Goal: Task Accomplishment & Management: Use online tool/utility

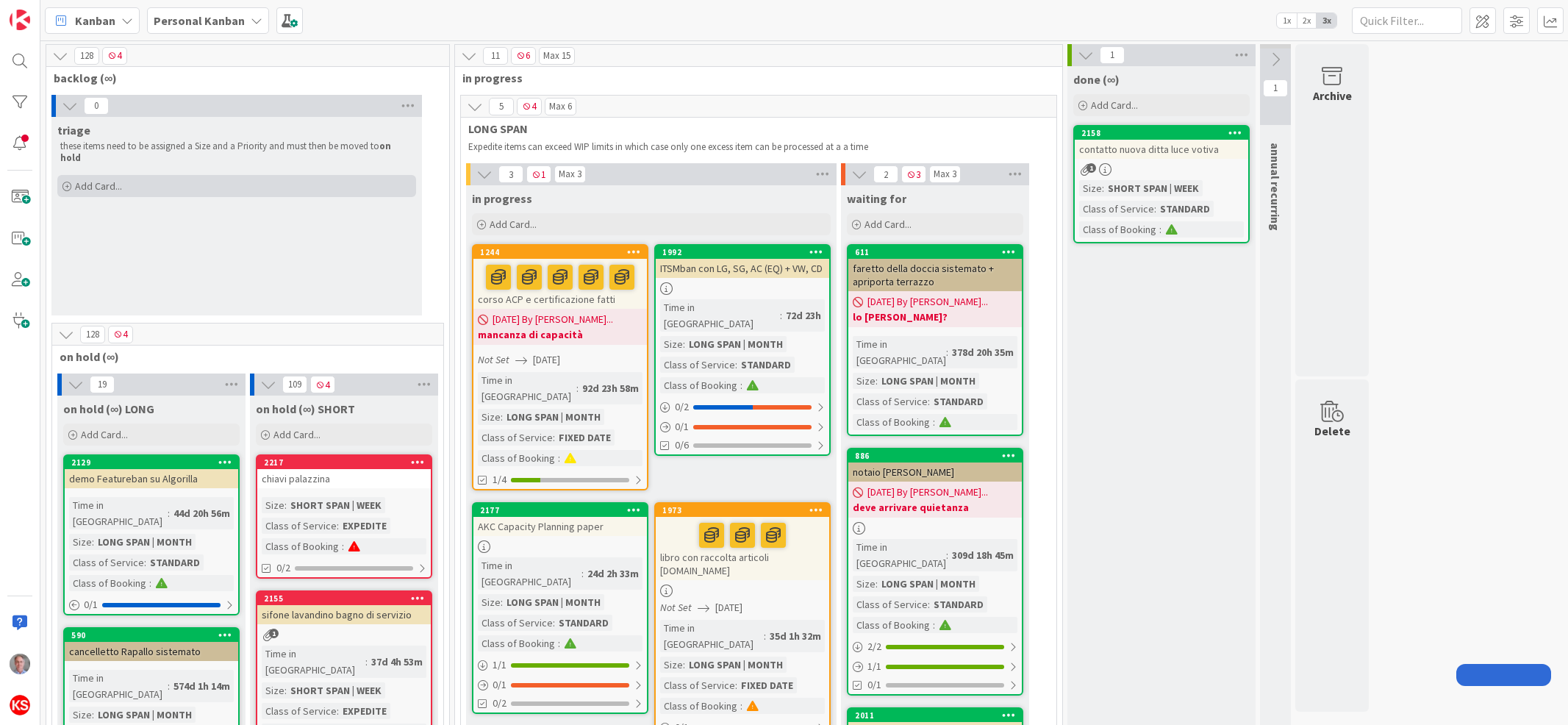
click at [108, 180] on span "Add Card..." at bounding box center [99, 186] width 47 height 13
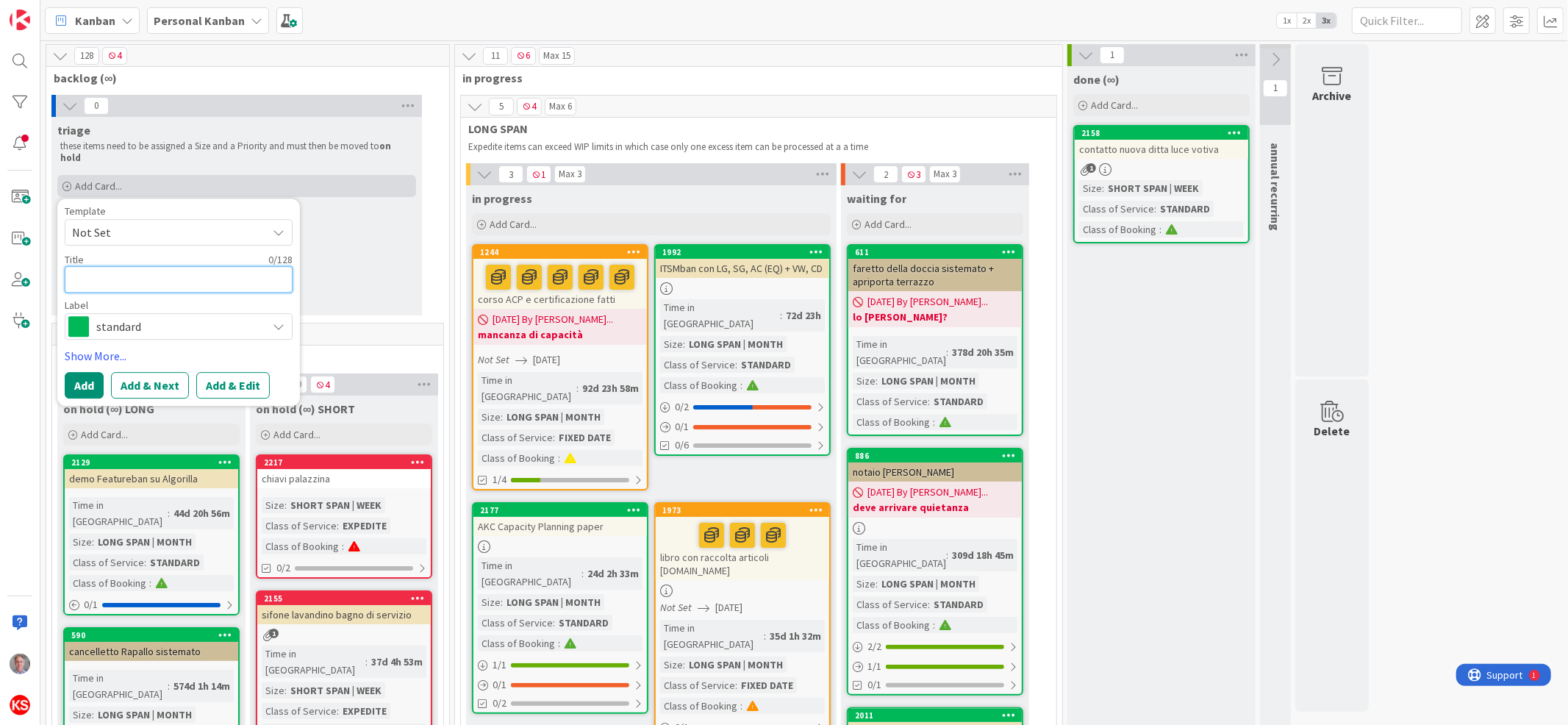
type textarea "p"
type textarea "x"
type textarea "pa"
type textarea "x"
type textarea "par"
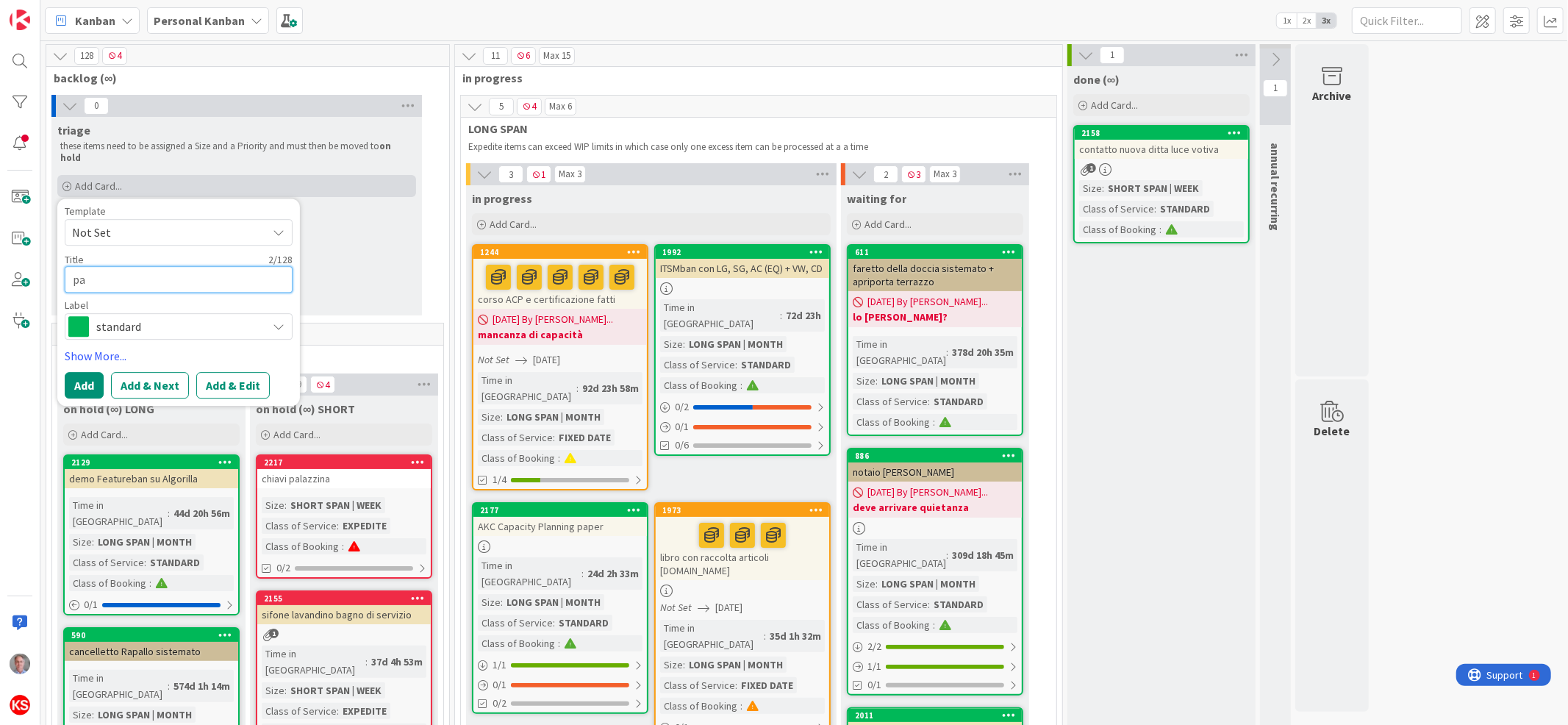
type textarea "x"
type textarea "part"
type textarea "x"
type textarea "parte"
type textarea "x"
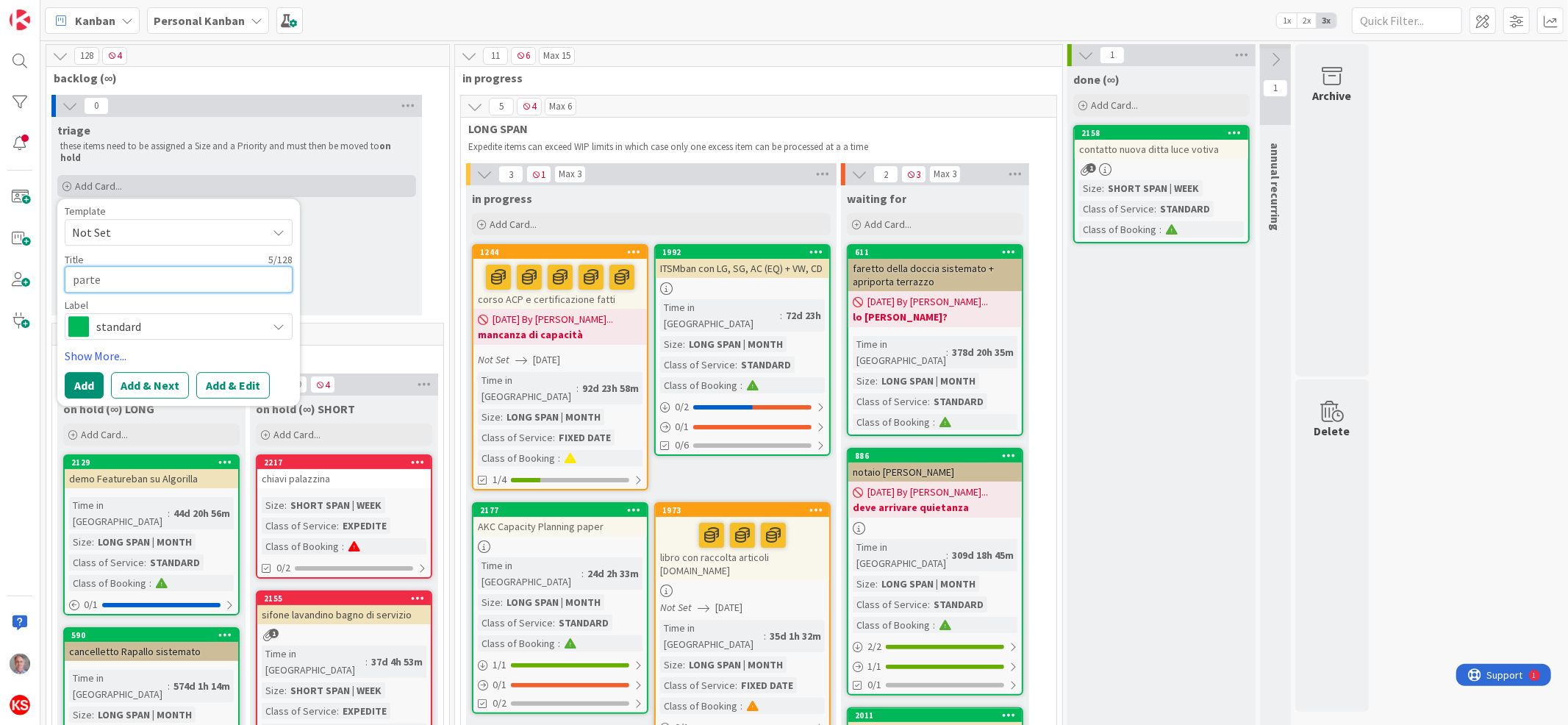
type textarea "partec"
type textarea "x"
type textarea "parteco"
type textarea "x"
type textarea "partec"
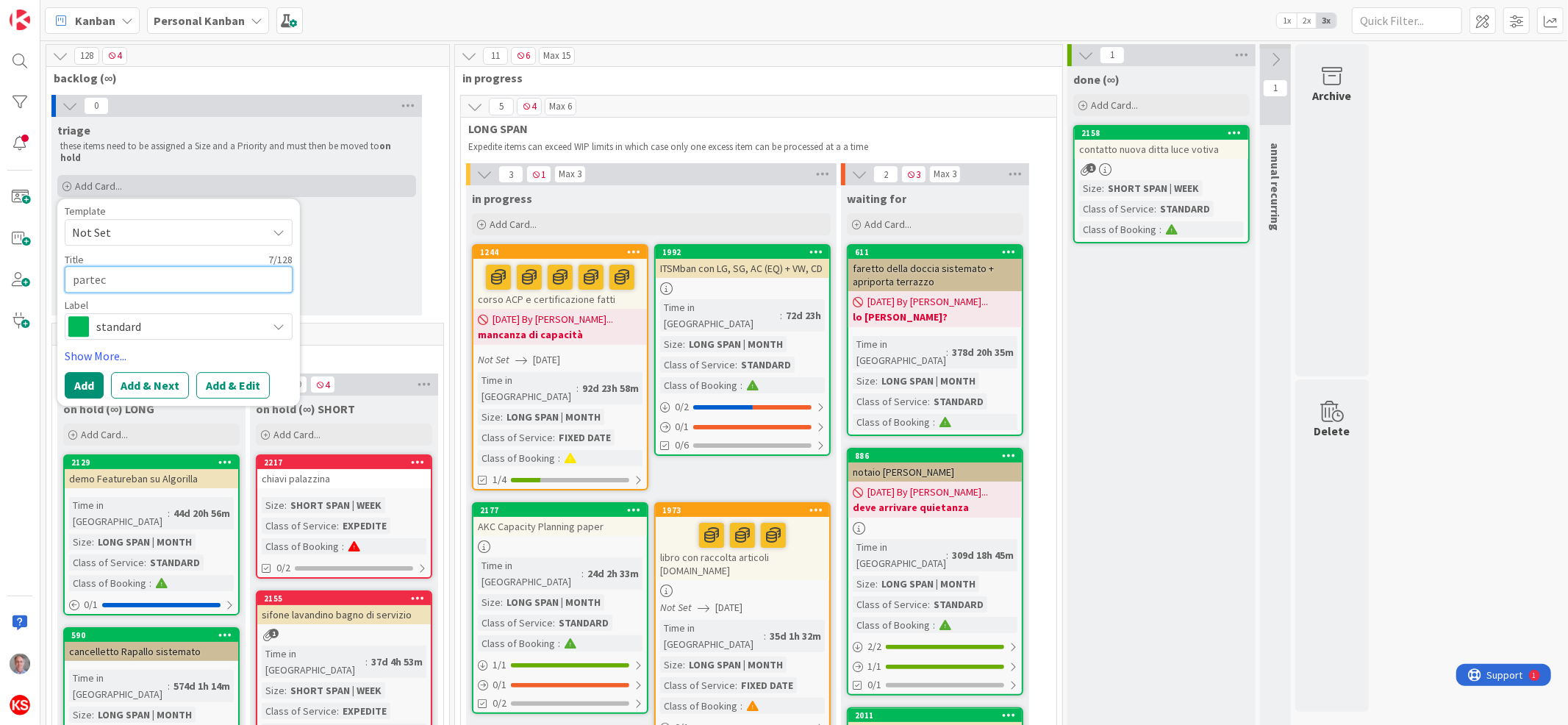
type textarea "x"
type textarea "parteci"
type textarea "x"
type textarea "partecia"
type textarea "x"
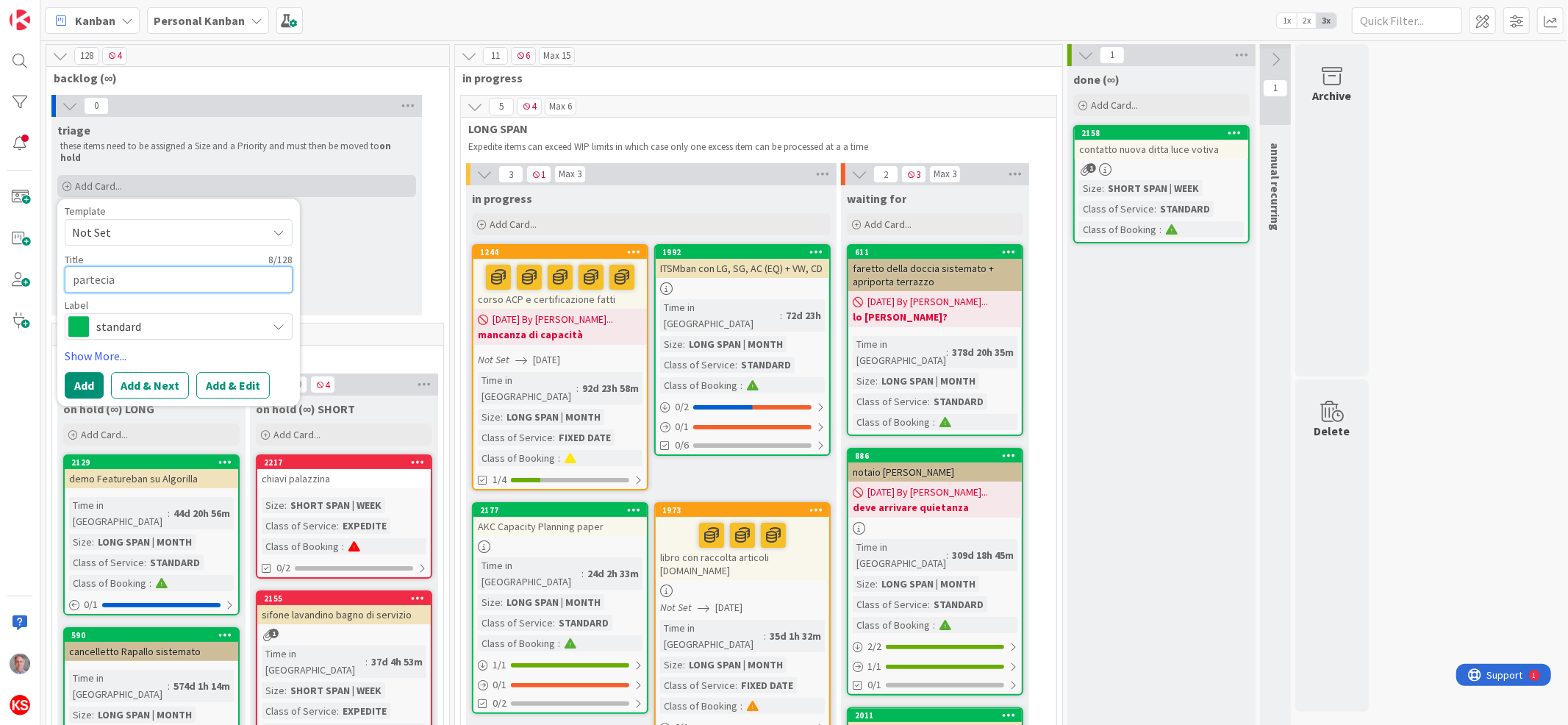
type textarea "parteciaz"
type textarea "x"
type textarea "parteciazi"
type textarea "x"
type textarea "parteciazio"
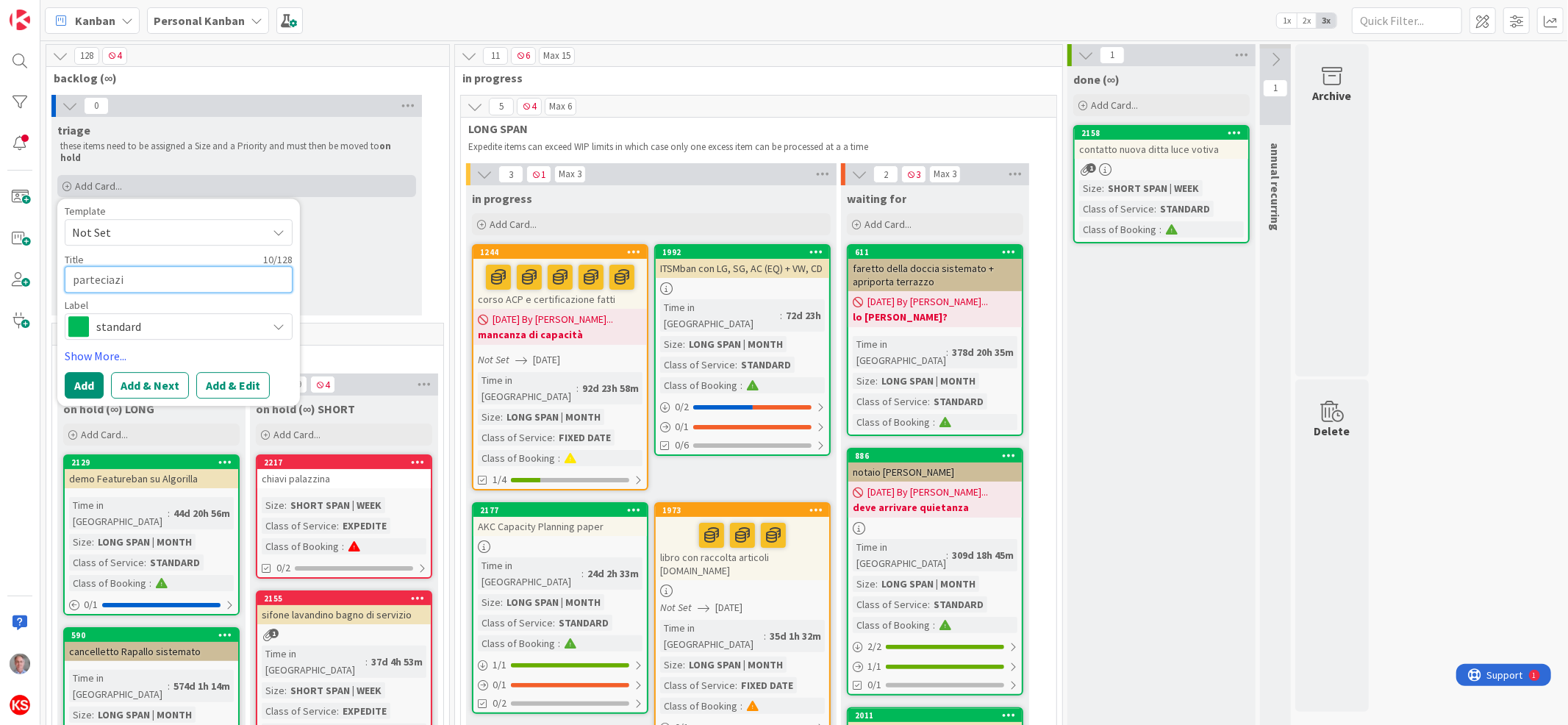
type textarea "x"
type textarea "parteciazion"
type textarea "x"
type textarea "parteciazione"
type textarea "x"
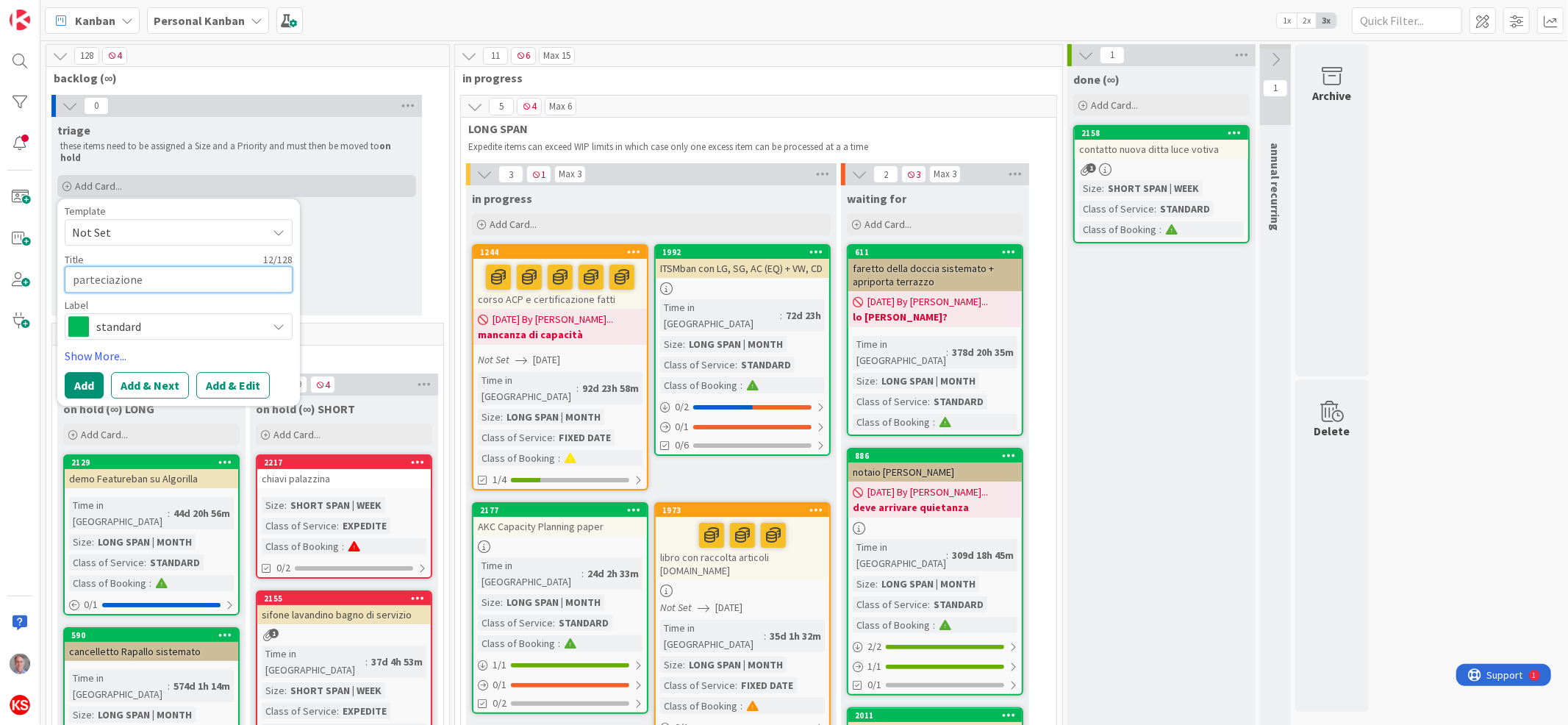
type textarea "parteciazione"
type textarea "x"
type textarea "parteciazione"
type textarea "x"
type textarea "parteciazion"
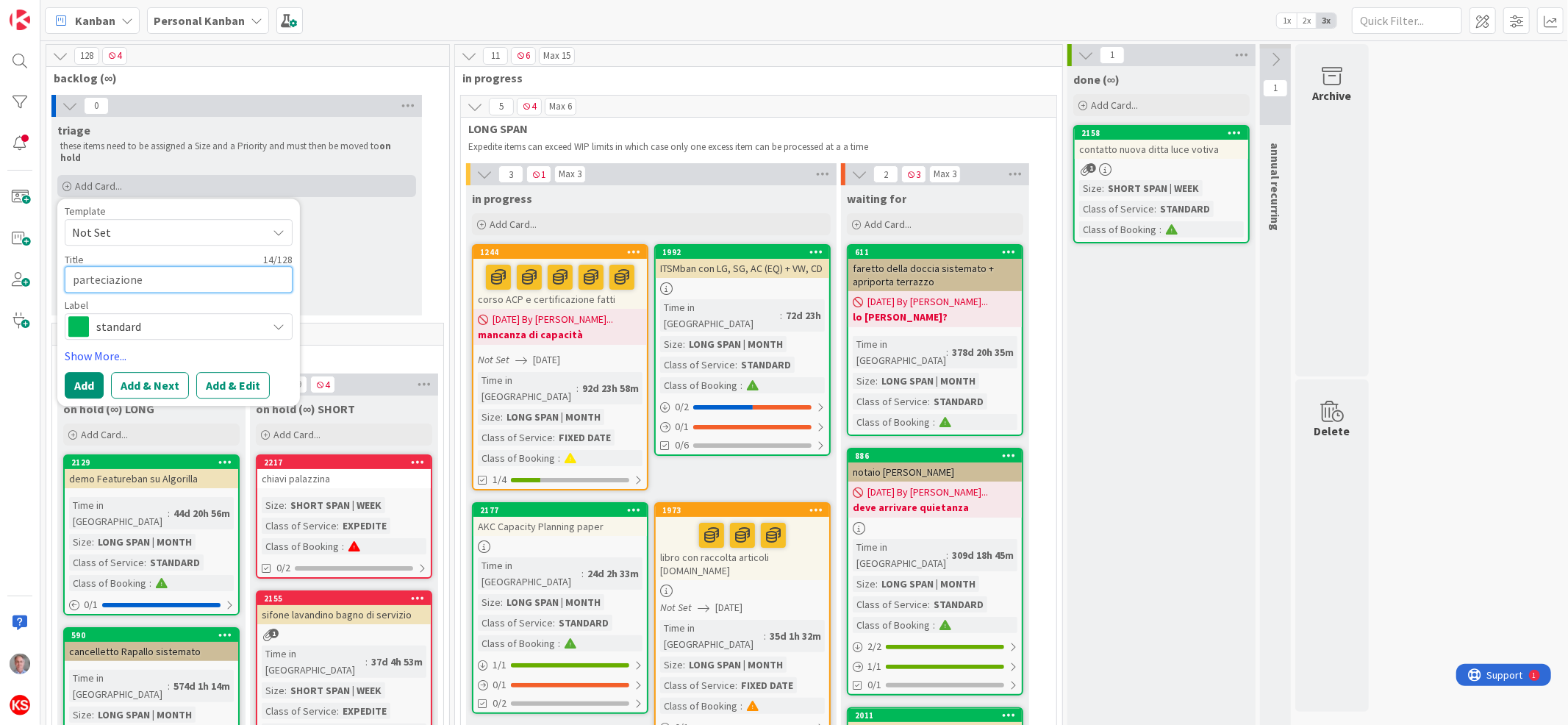
type textarea "x"
type textarea "parteciazio"
type textarea "x"
type textarea "parteciazi"
type textarea "x"
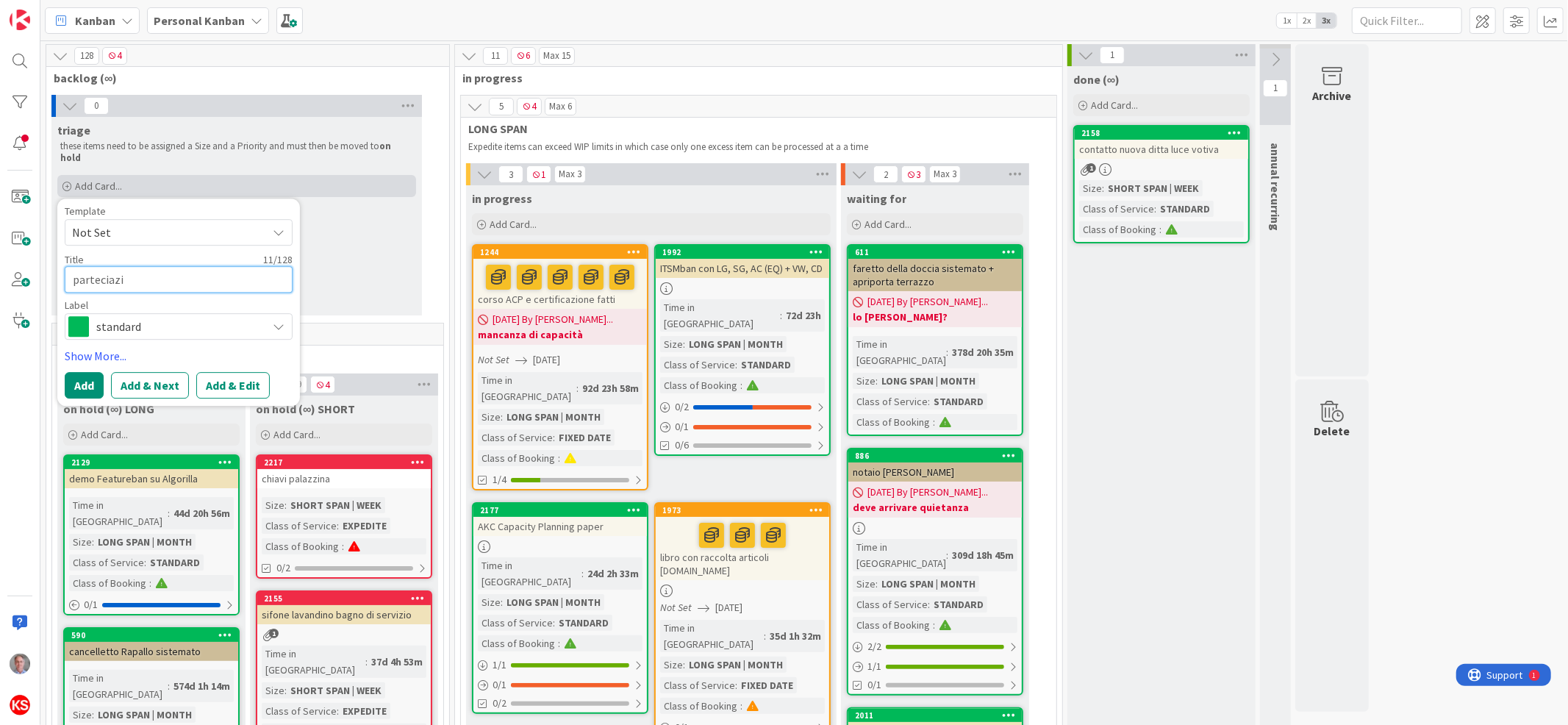
type textarea "parteciaz"
type textarea "x"
type textarea "partecia"
type textarea "x"
type textarea "parteci"
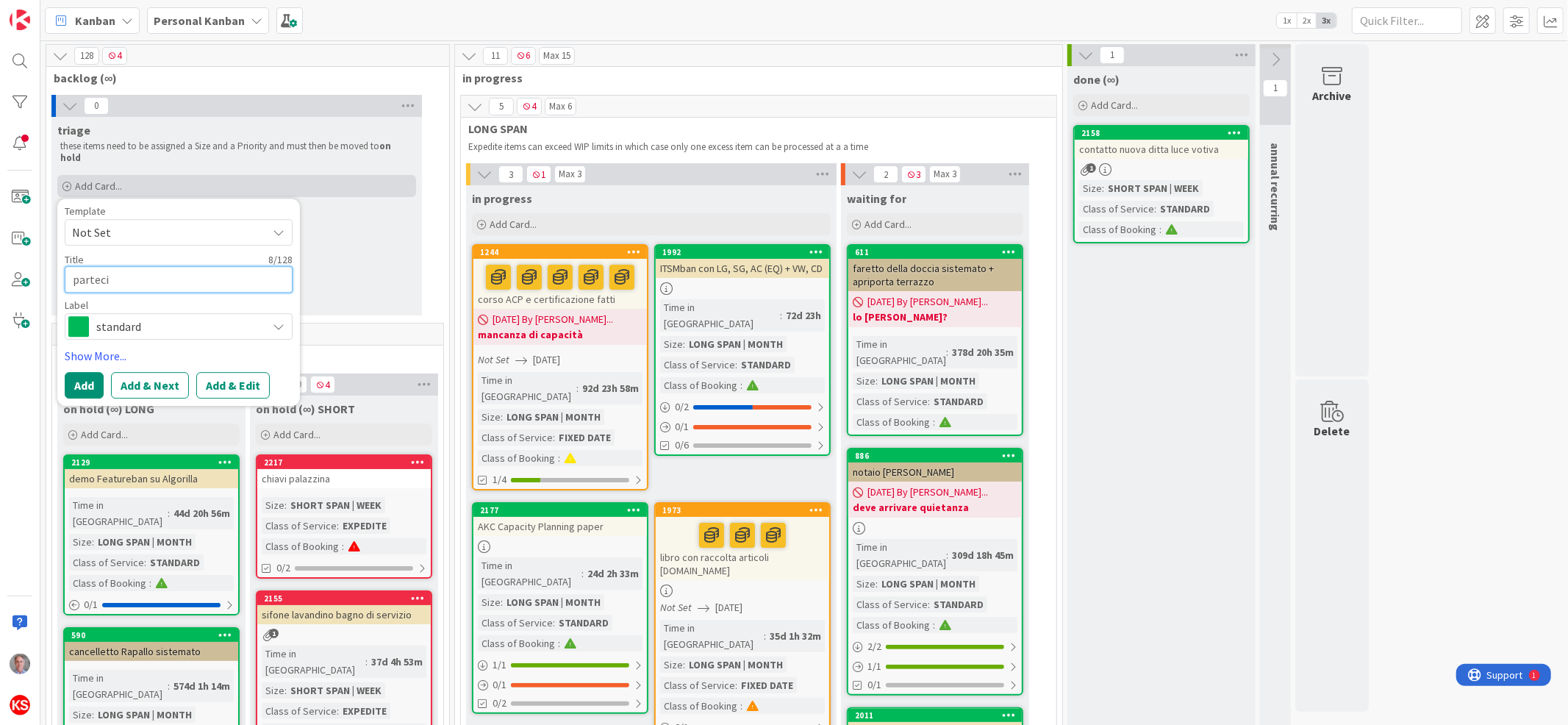
type textarea "x"
type textarea "partecip"
type textarea "x"
type textarea "partecipa"
type textarea "x"
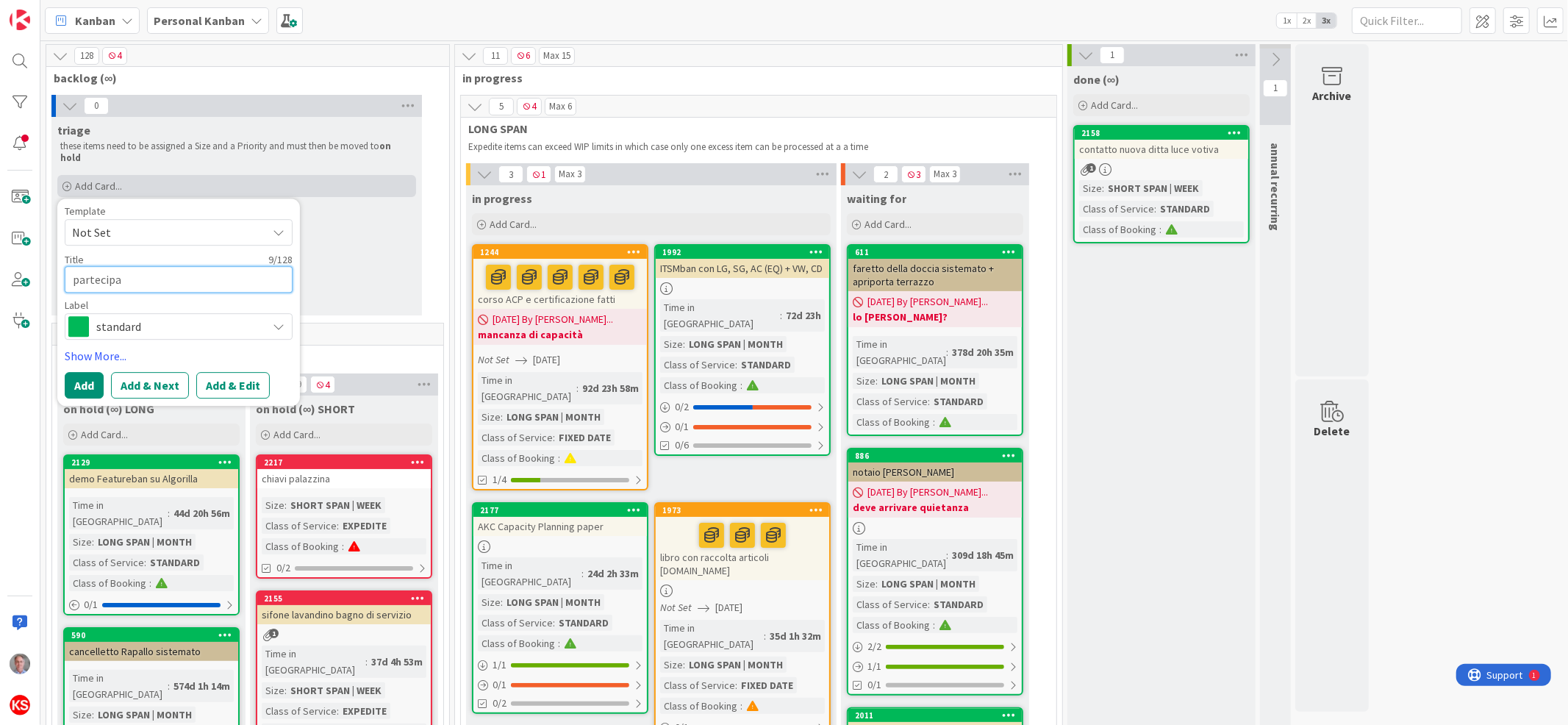
type textarea "partecipaz"
type textarea "x"
type textarea "partecipazi"
type textarea "x"
type textarea "partecipazio"
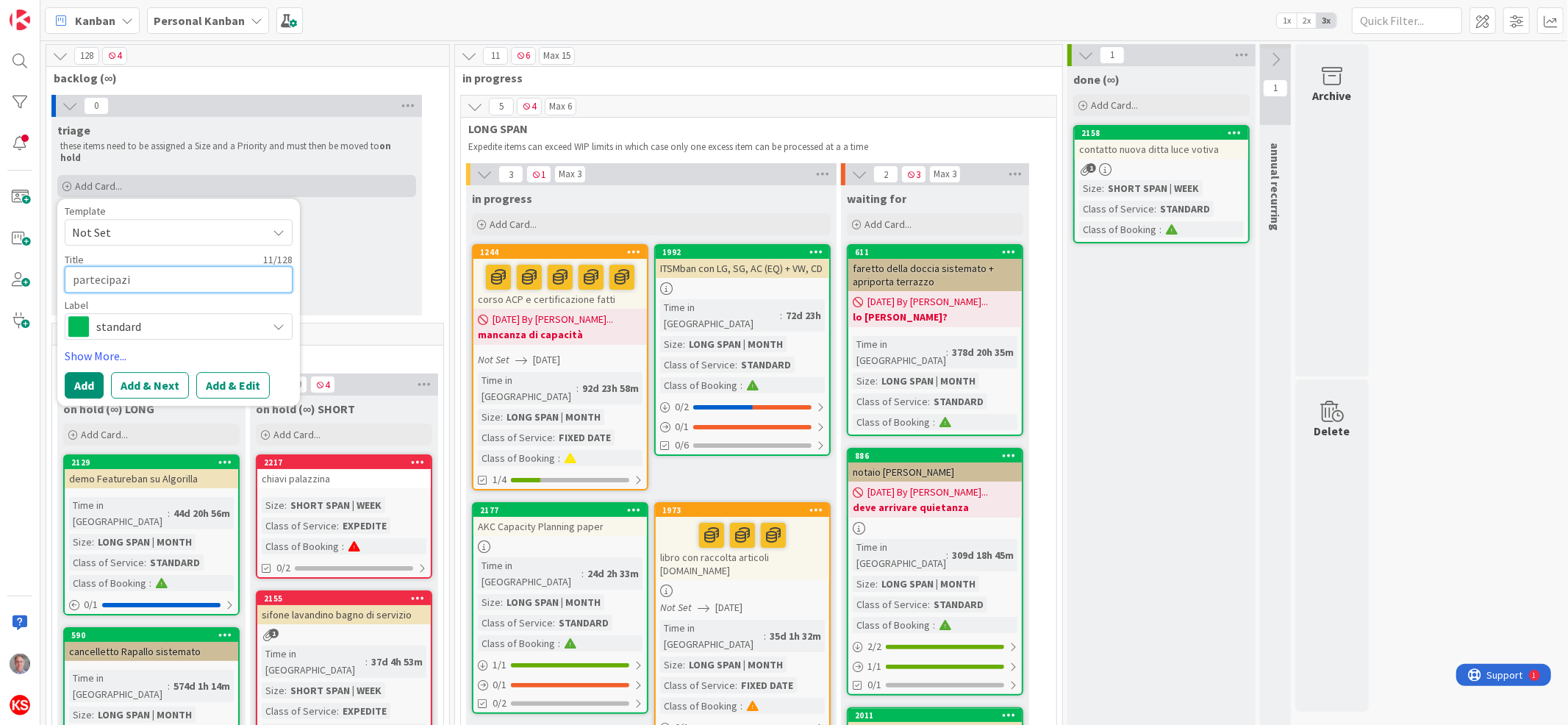
type textarea "x"
type textarea "partecipazion"
type textarea "x"
type textarea "partecipazione"
type textarea "x"
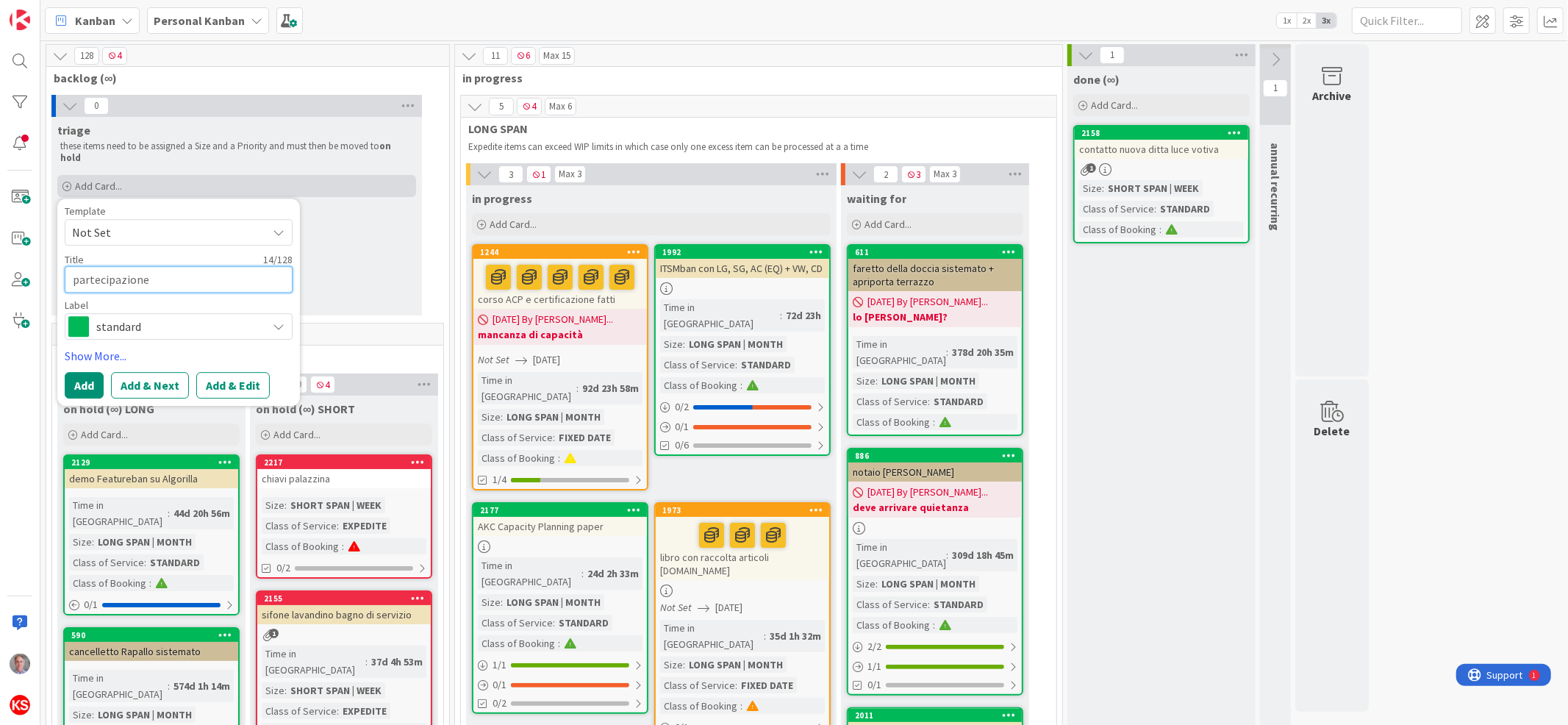
type textarea "partecipazione"
type textarea "x"
type textarea "partecipazione a"
type textarea "x"
type textarea "partecipazione a"
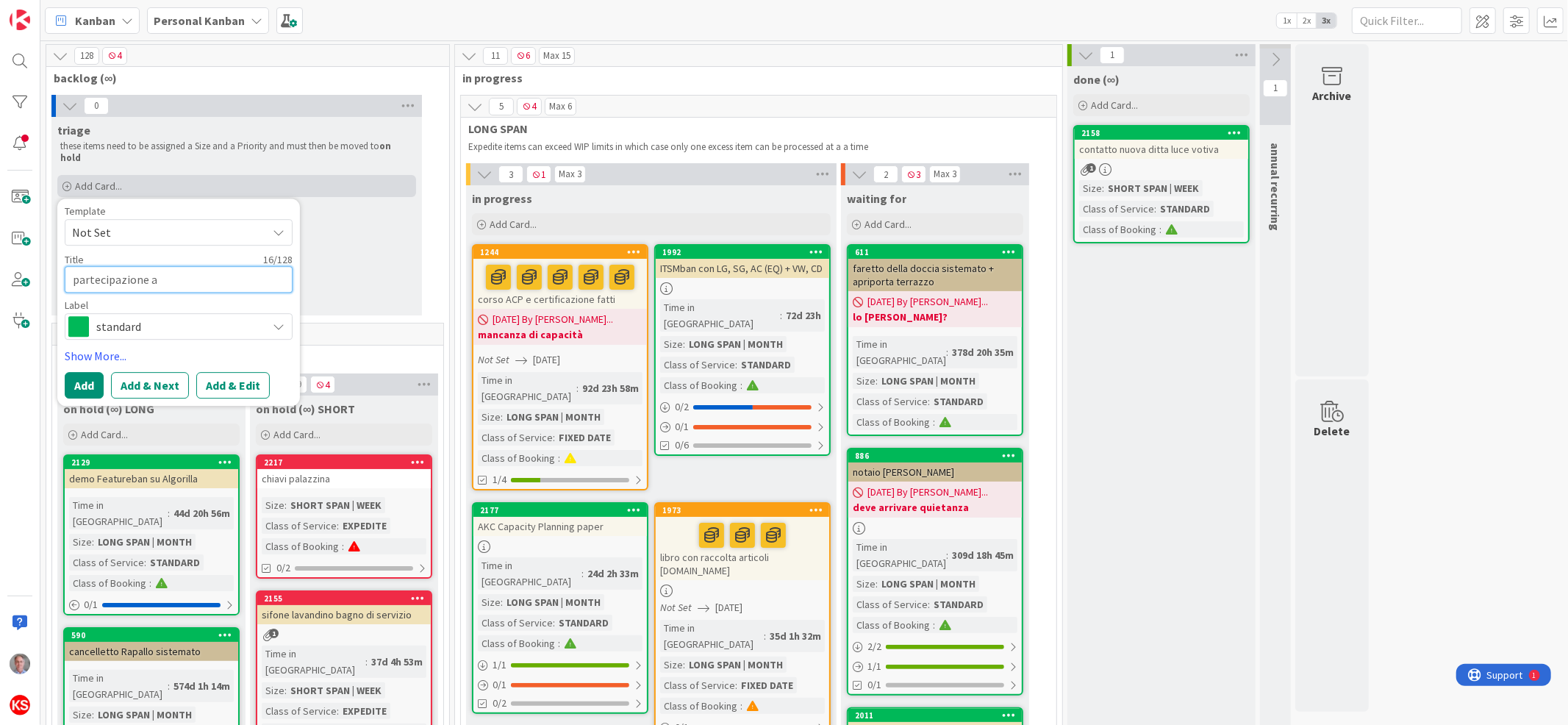
type textarea "x"
type textarea "partecipazione a c"
type textarea "x"
type textarea "partecipazione a co"
type textarea "x"
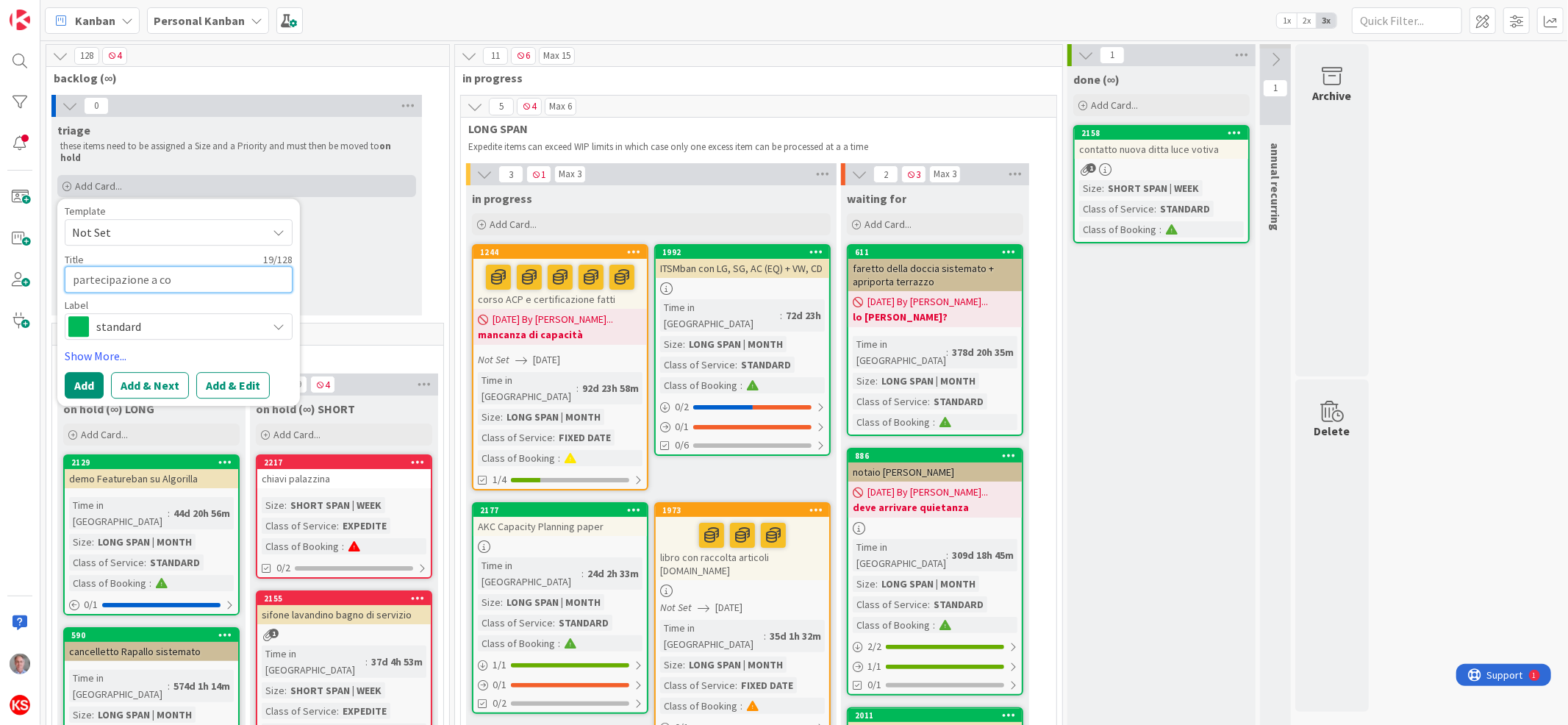
type textarea "partecipazione a com"
type textarea "x"
type textarea "partecipazione a comm"
type textarea "x"
type textarea "partecipazione a commi"
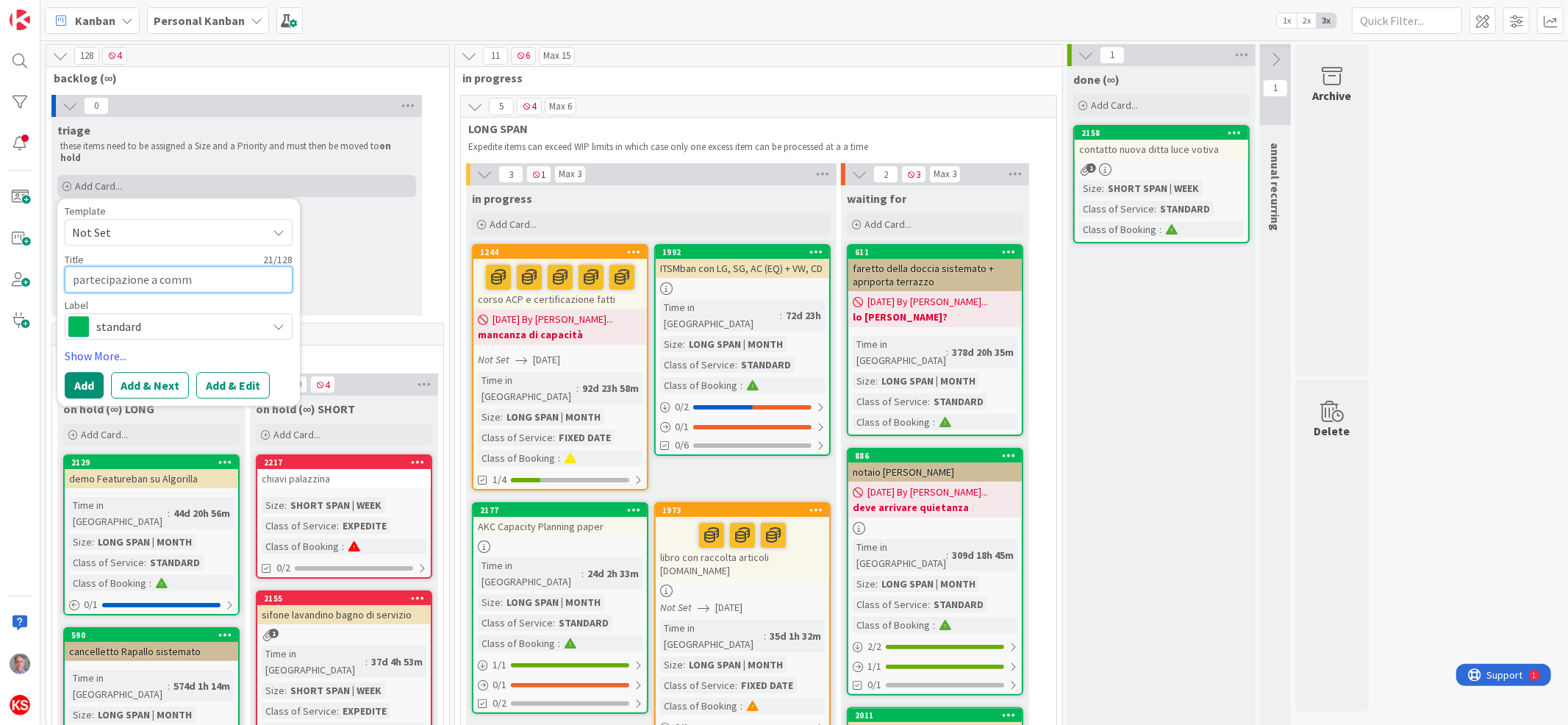
type textarea "x"
type textarea "partecipazione a commis"
type textarea "x"
type textarea "partecipazione a commiss"
type textarea "x"
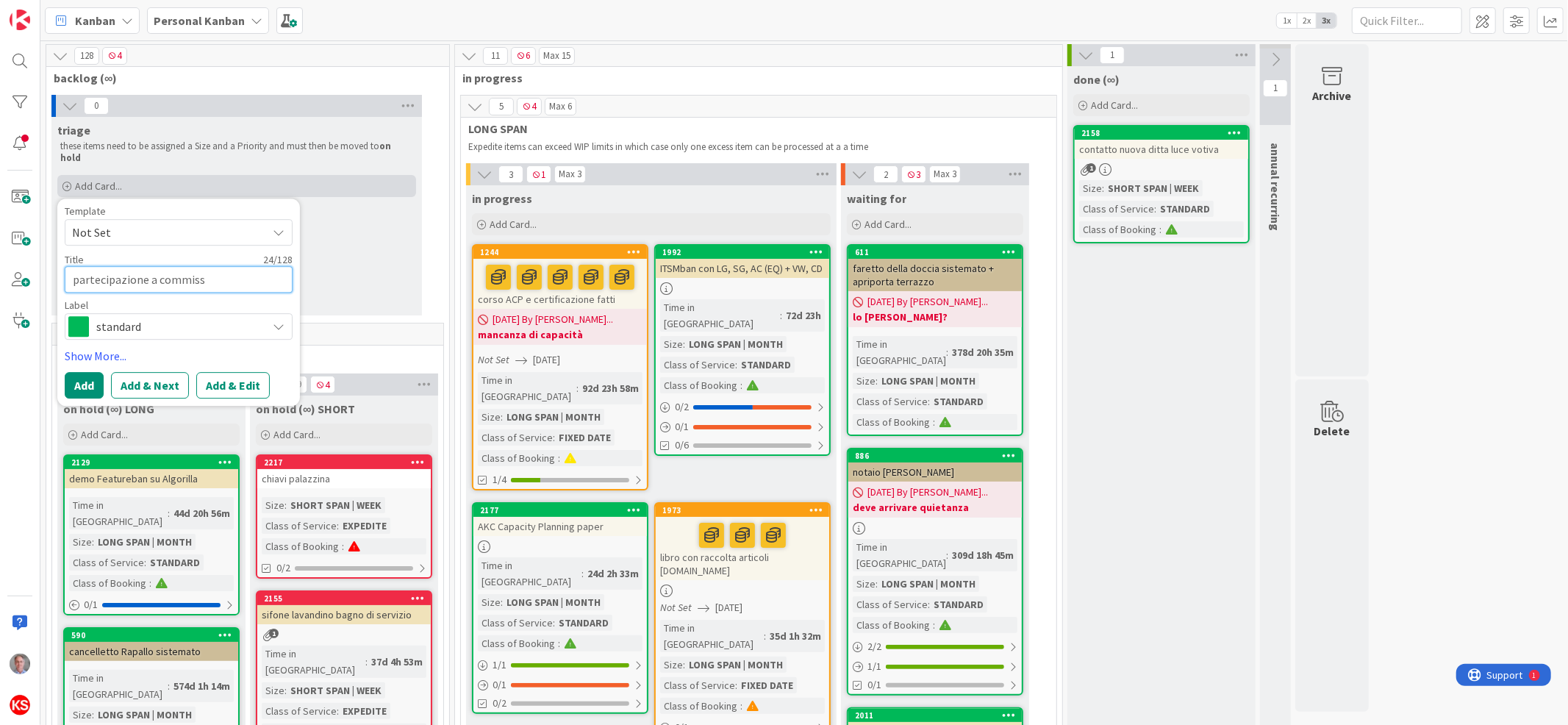
type textarea "partecipazione a commissi"
type textarea "x"
type textarea "partecipazione a commissio"
type textarea "x"
type textarea "partecipazione a commission"
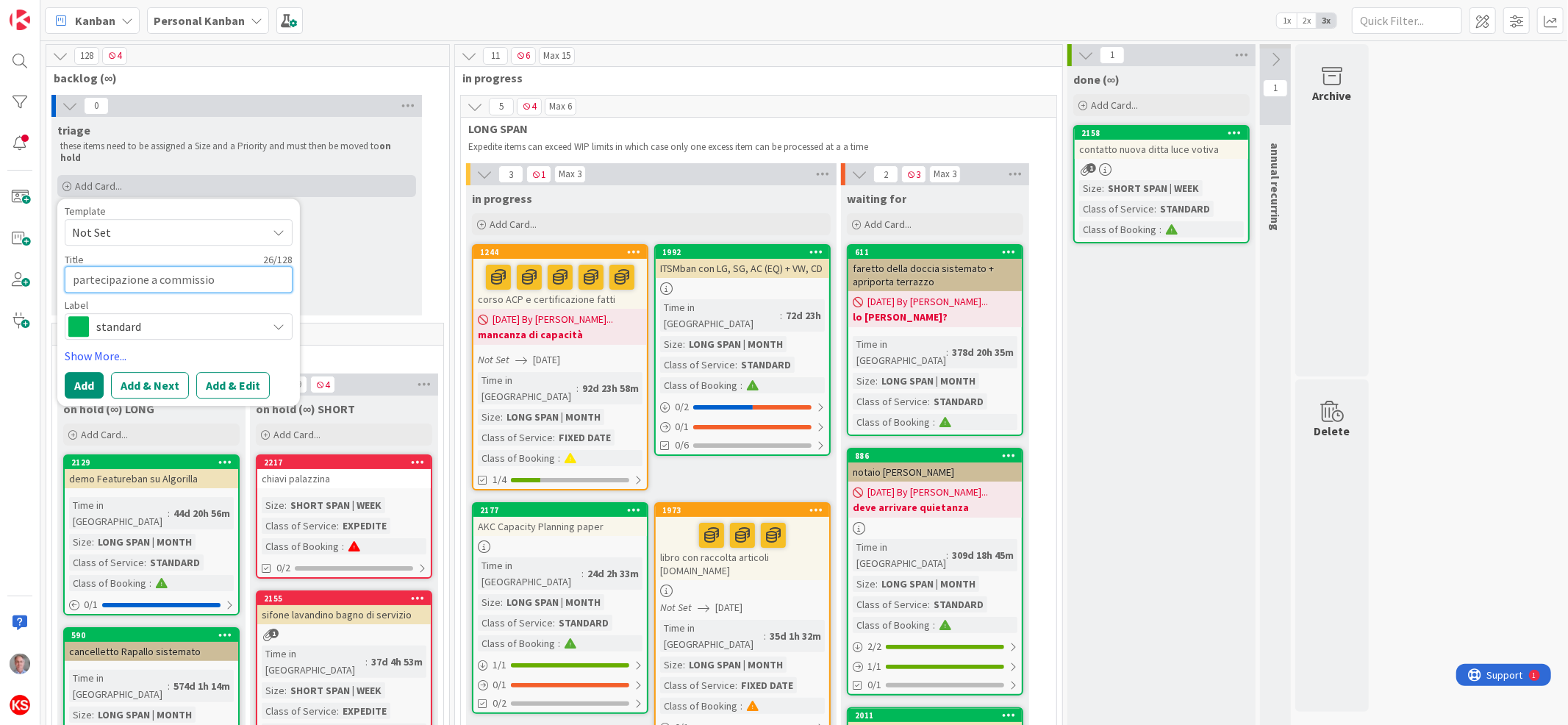
type textarea "x"
type textarea "partecipazione a commissioni"
type textarea "x"
type textarea "partecipazione a commissioni"
type textarea "x"
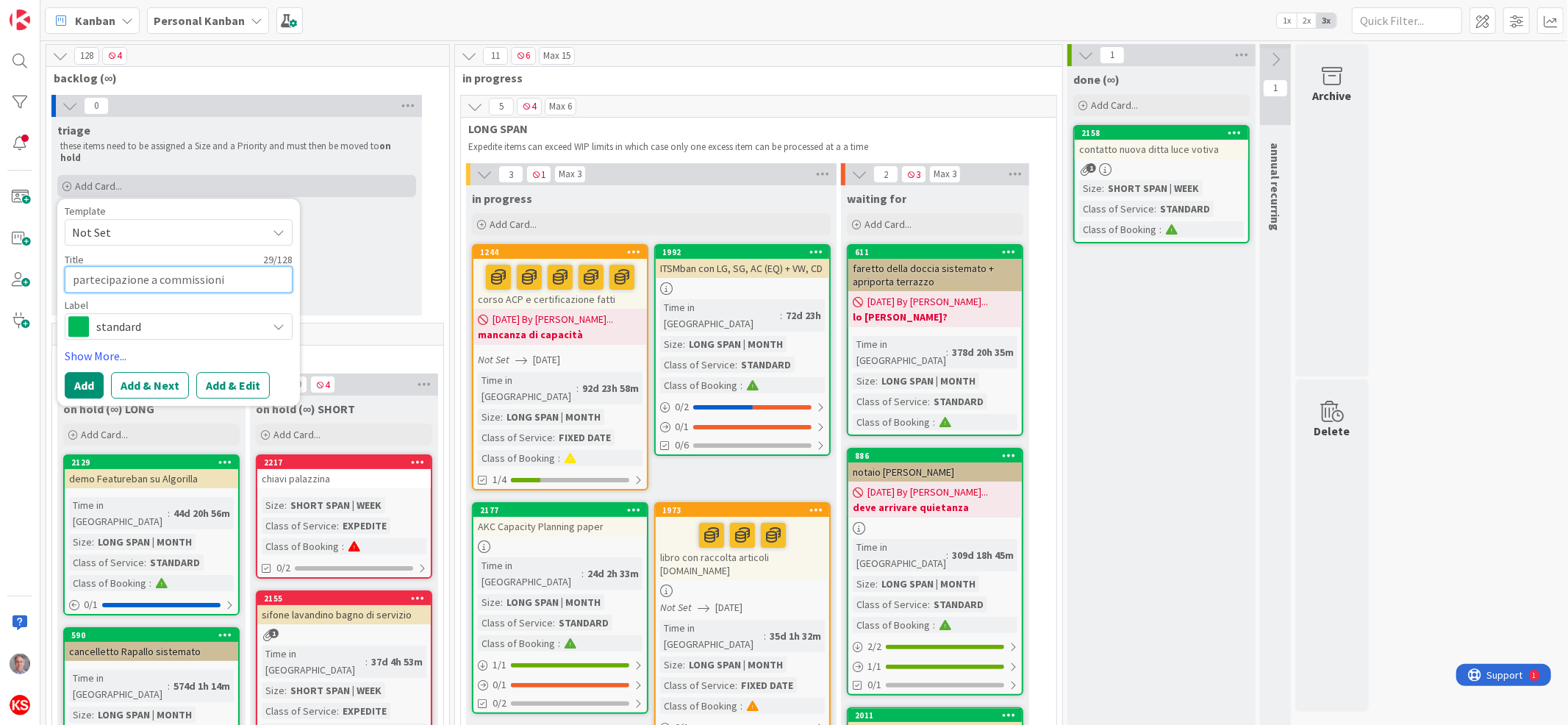
type textarea "partecipazione a commissioni U"
type textarea "x"
type textarea "partecipazione a commissioni UN"
type textarea "x"
type textarea "partecipazione a commissioni UNI"
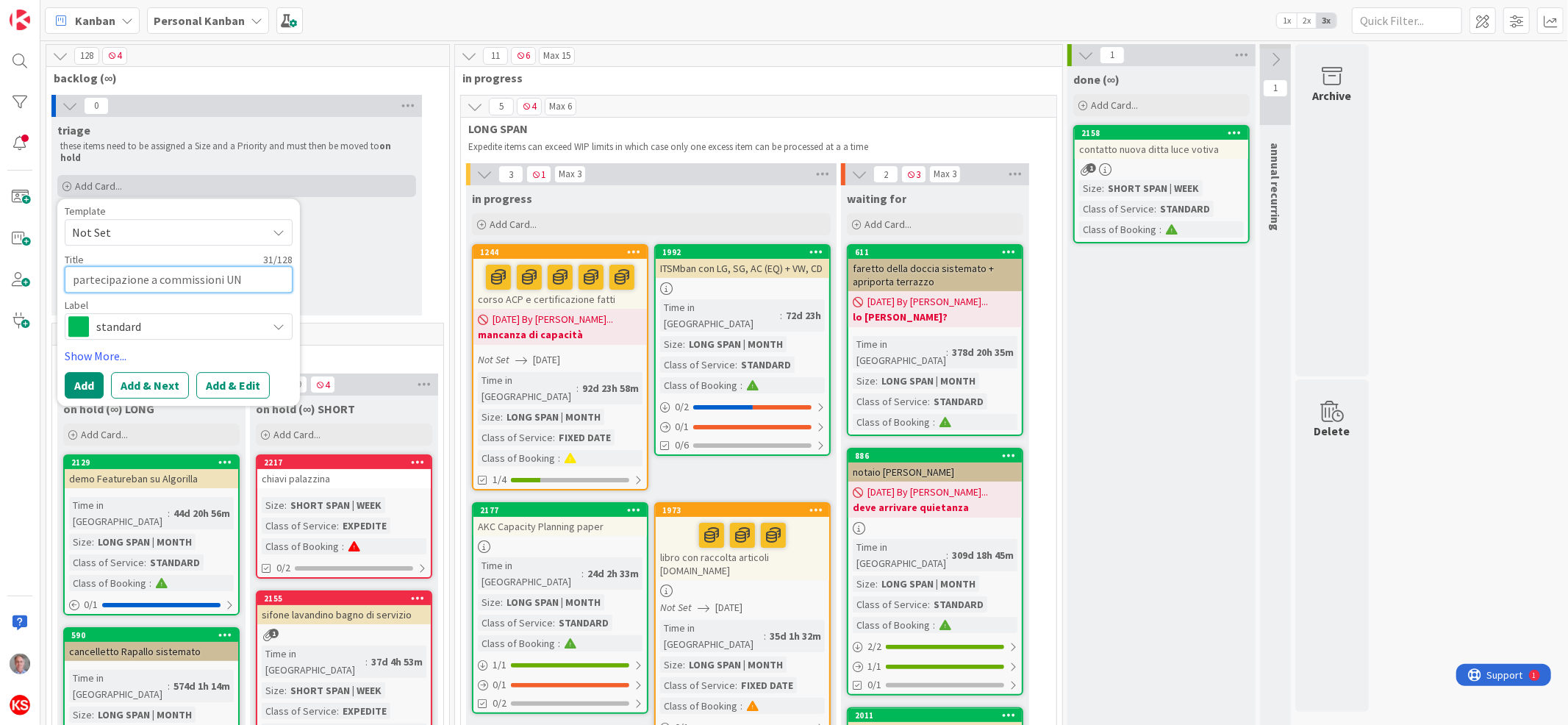
type textarea "x"
type textarea "partecipazione a commissioni UNI"
type textarea "x"
type textarea "partecipazione a commissioni UNI v"
type textarea "x"
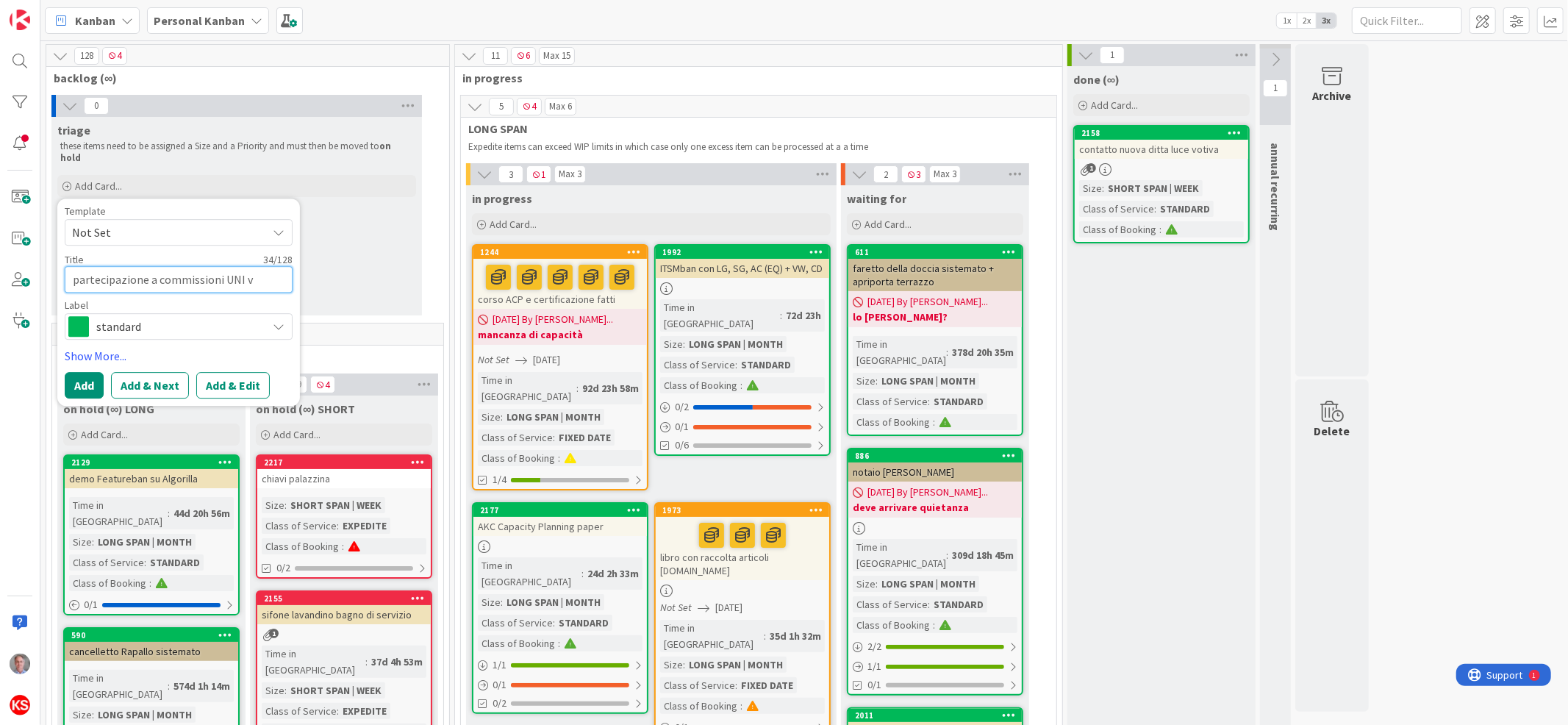
type textarea "partecipazione a commissioni UNI vi"
type textarea "x"
type textarea "partecipazione a commissioni UNI vi"
type textarea "x"
type textarea "partecipazione a commissioni UNI vi"
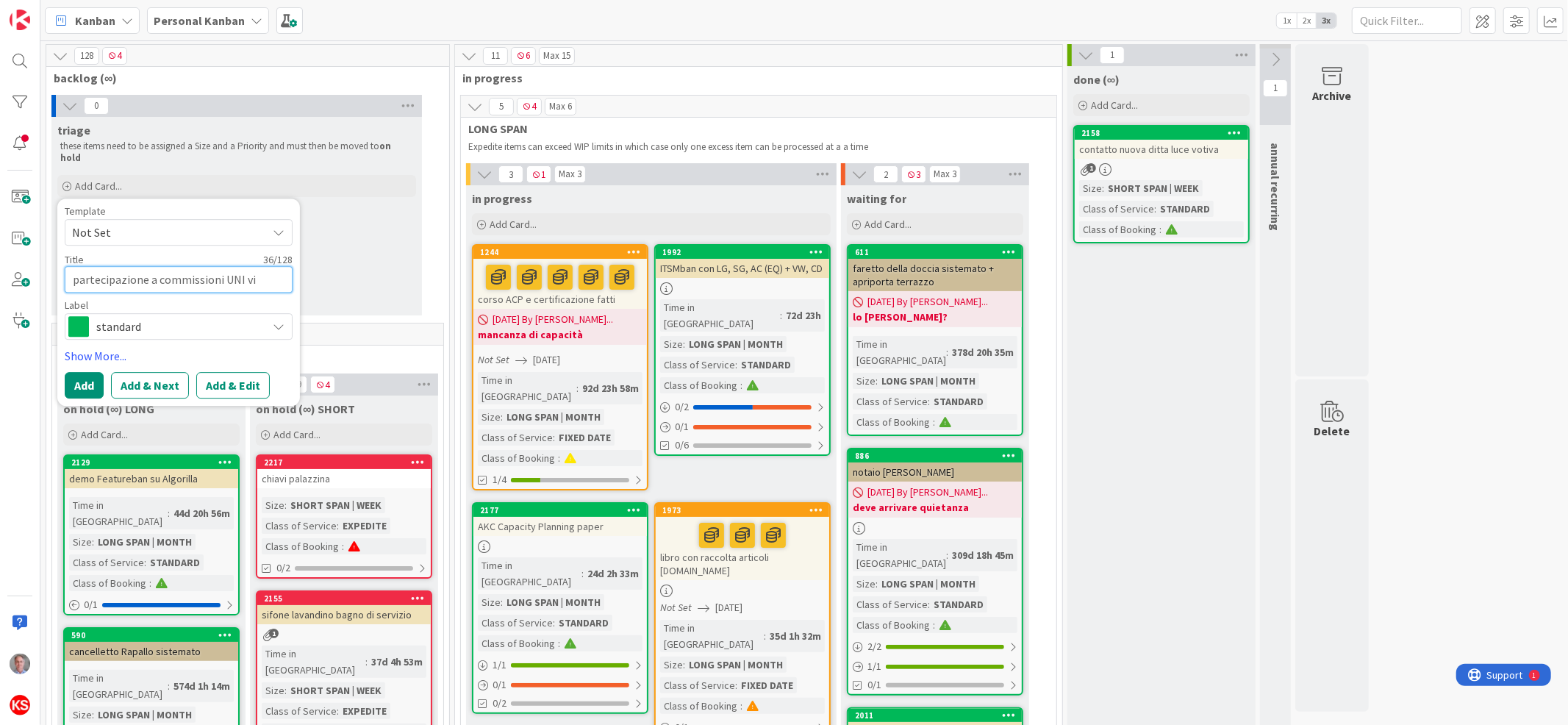
type textarea "x"
type textarea "partecipazione a commissioni UNI via"
type textarea "x"
type textarea "partecipazione a commissioni UNI via"
type textarea "x"
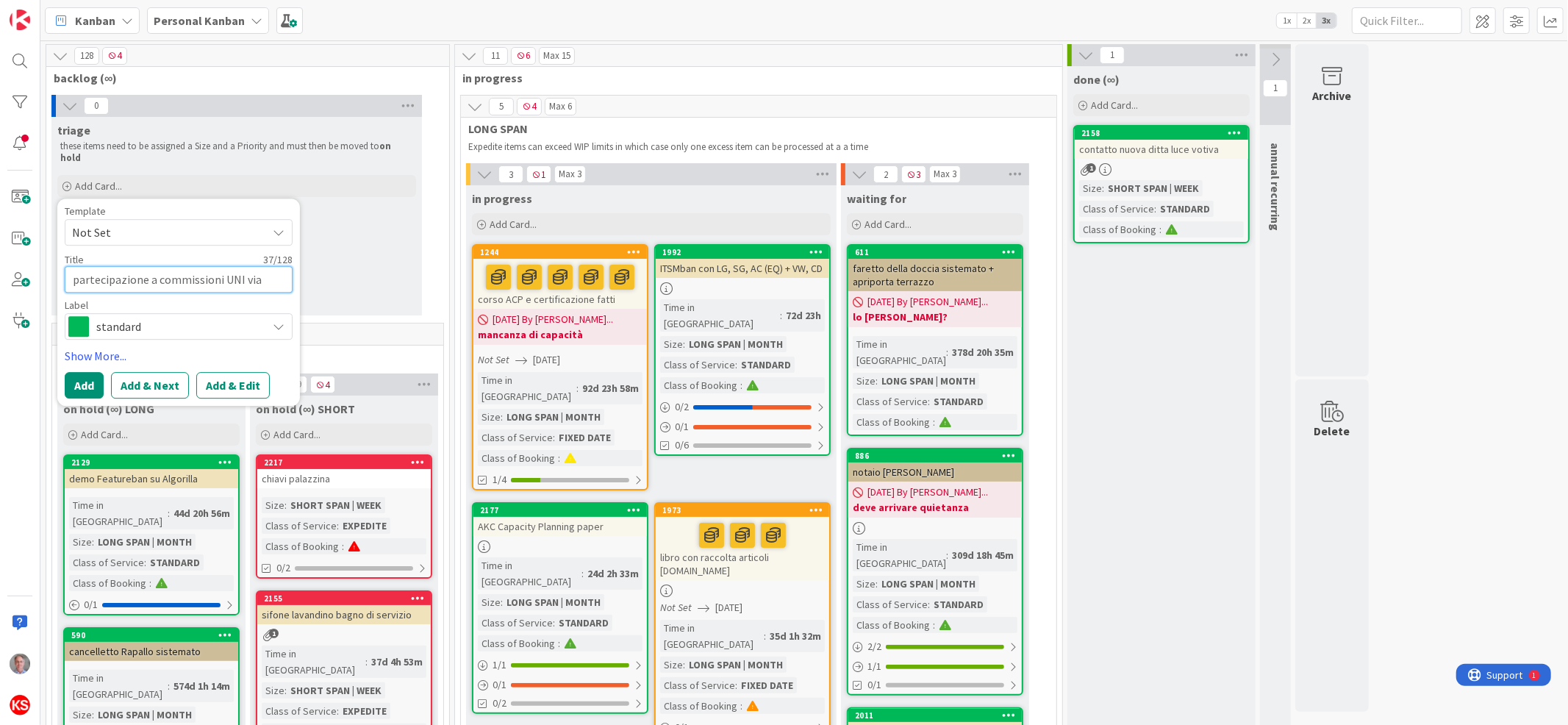
type textarea "partecipazione a commissioni UNI via O"
type textarea "x"
type textarea "partecipazione a commissioni UNI via Or"
type textarea "x"
type textarea "partecipazione a commissioni UNI via Ord"
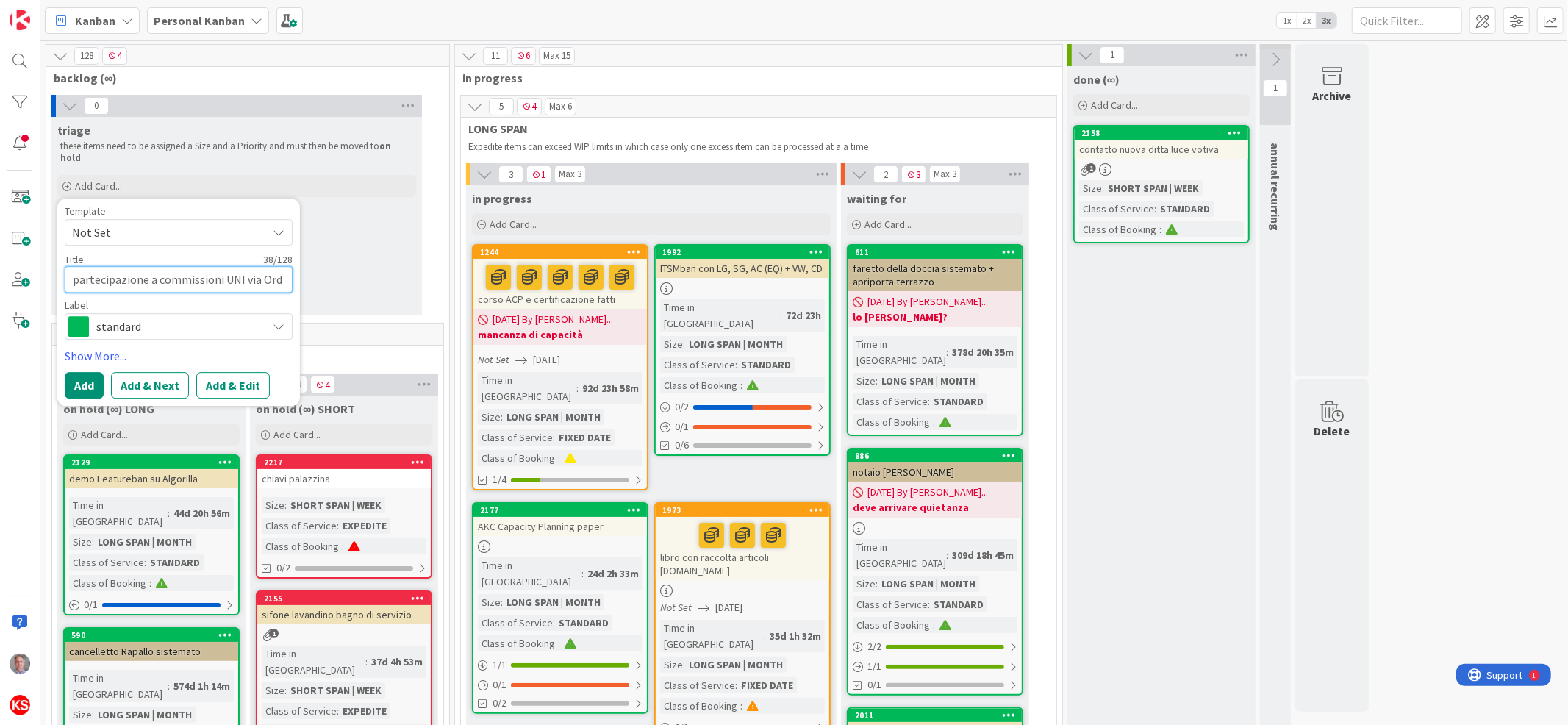
type textarea "x"
type textarea "partecipazione a commissioni UNI via Ordi"
type textarea "x"
type textarea "partecipazione a commissioni UNI via Ordin"
type textarea "x"
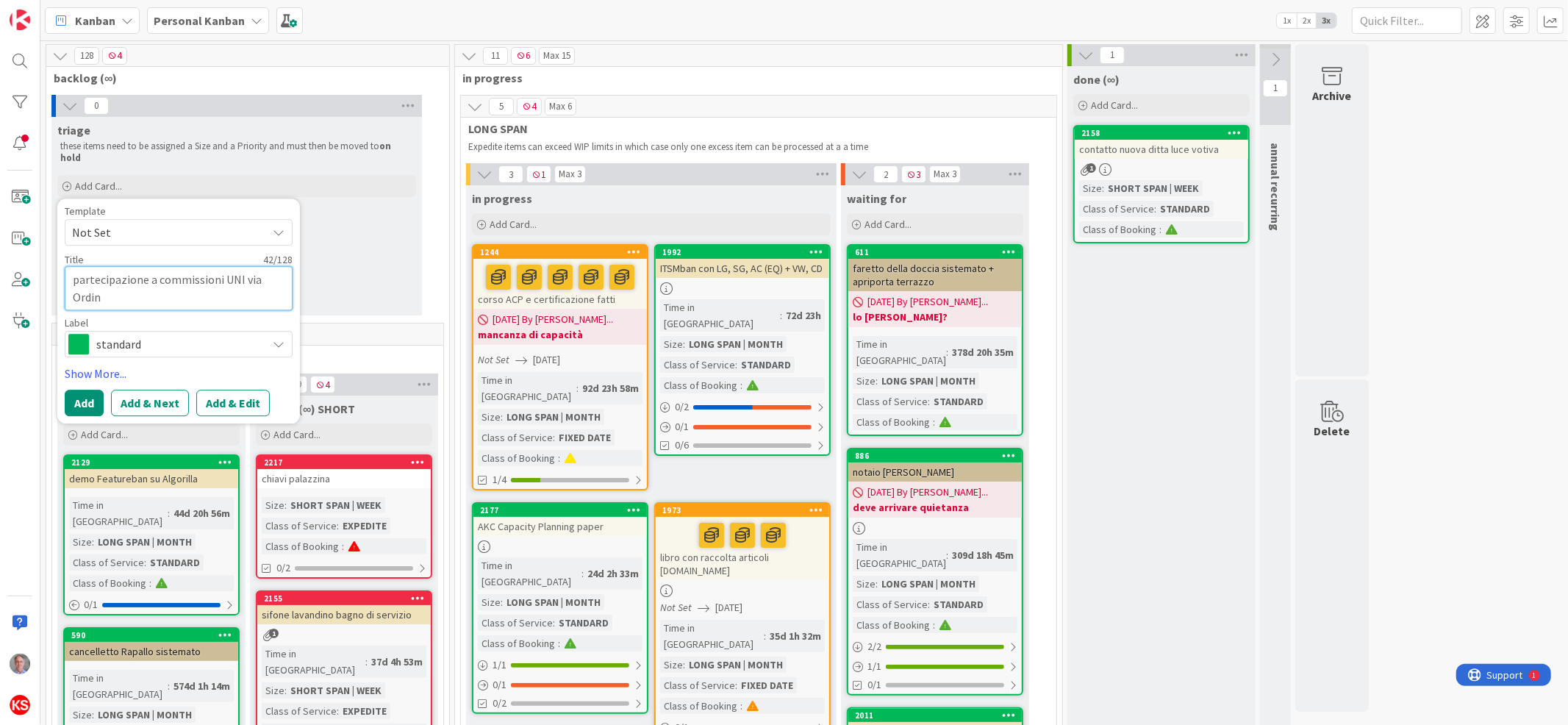
type textarea "partecipazione a commissioni UNI via Ordine"
type textarea "x"
type textarea "partecipazione a commissioni UNI via Ordine"
click at [144, 334] on span "standard" at bounding box center [178, 344] width 163 height 20
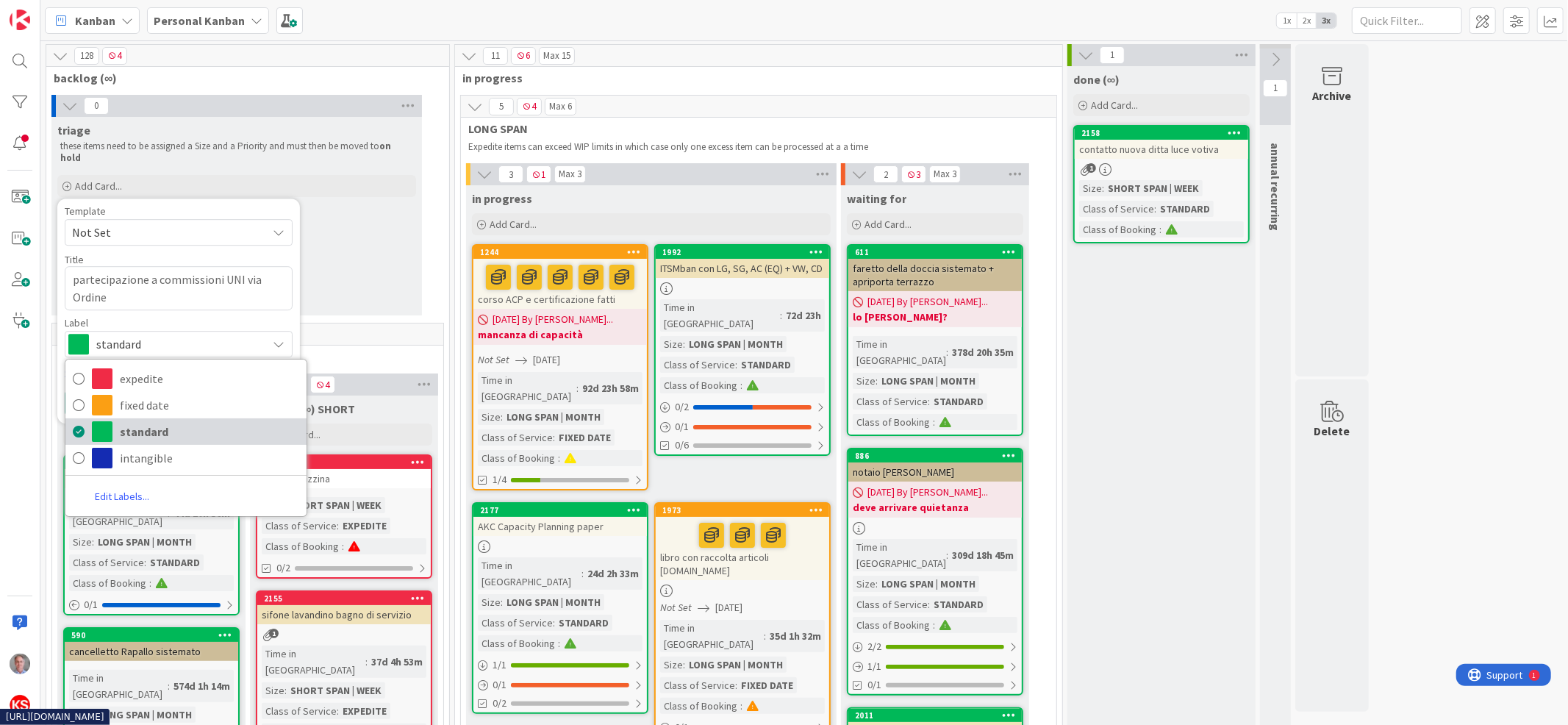
click at [131, 422] on span "standard" at bounding box center [210, 430] width 180 height 22
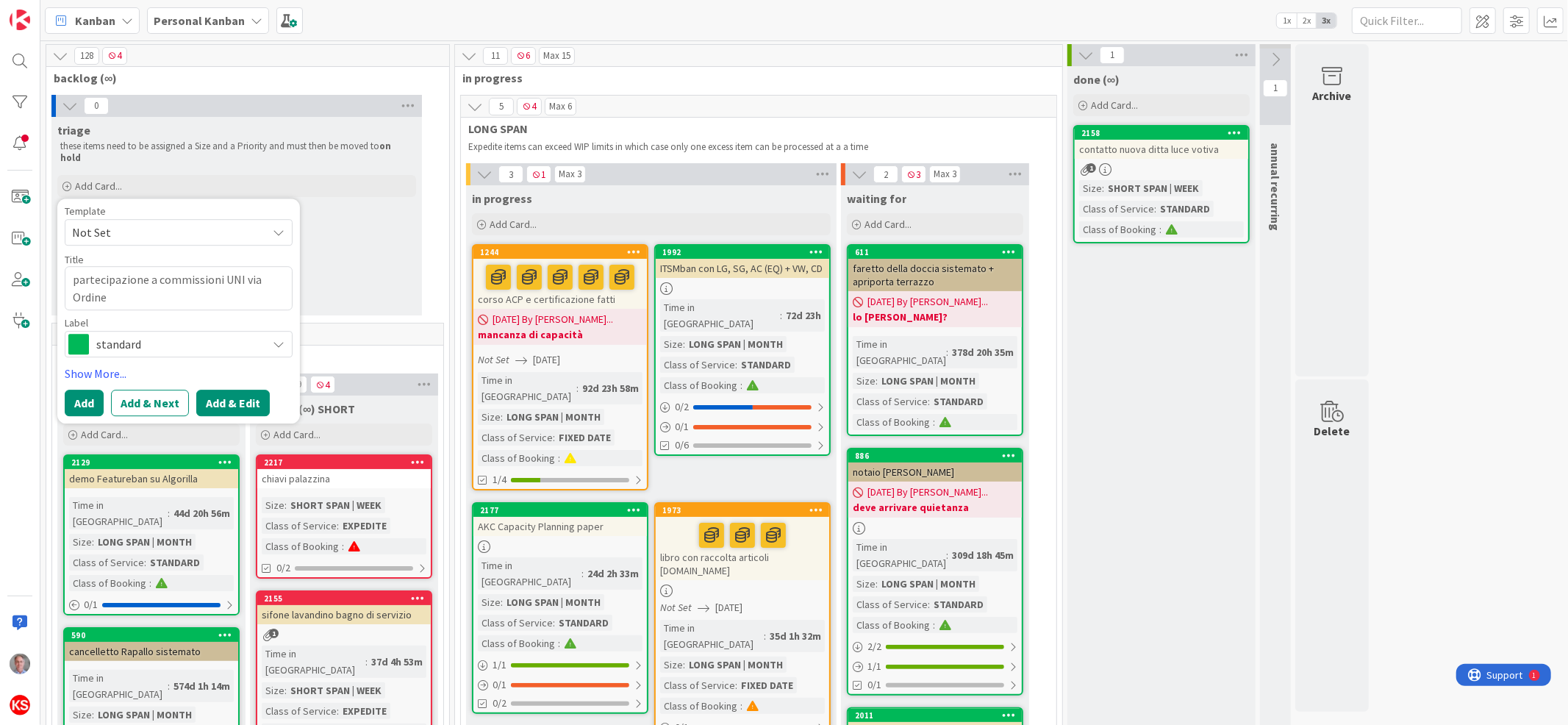
click at [253, 392] on button "Add & Edit" at bounding box center [233, 402] width 74 height 26
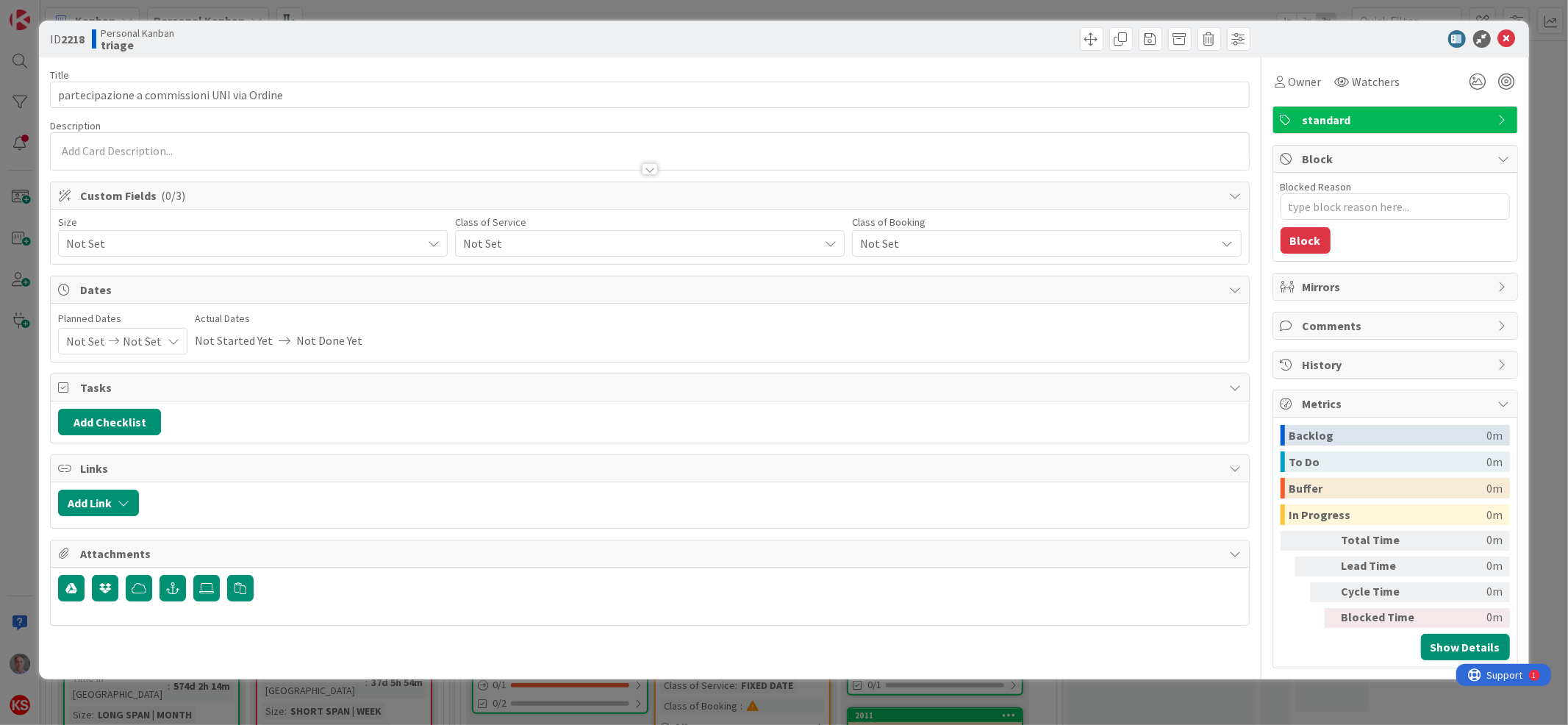
click at [546, 238] on span "Not Set" at bounding box center [637, 243] width 348 height 20
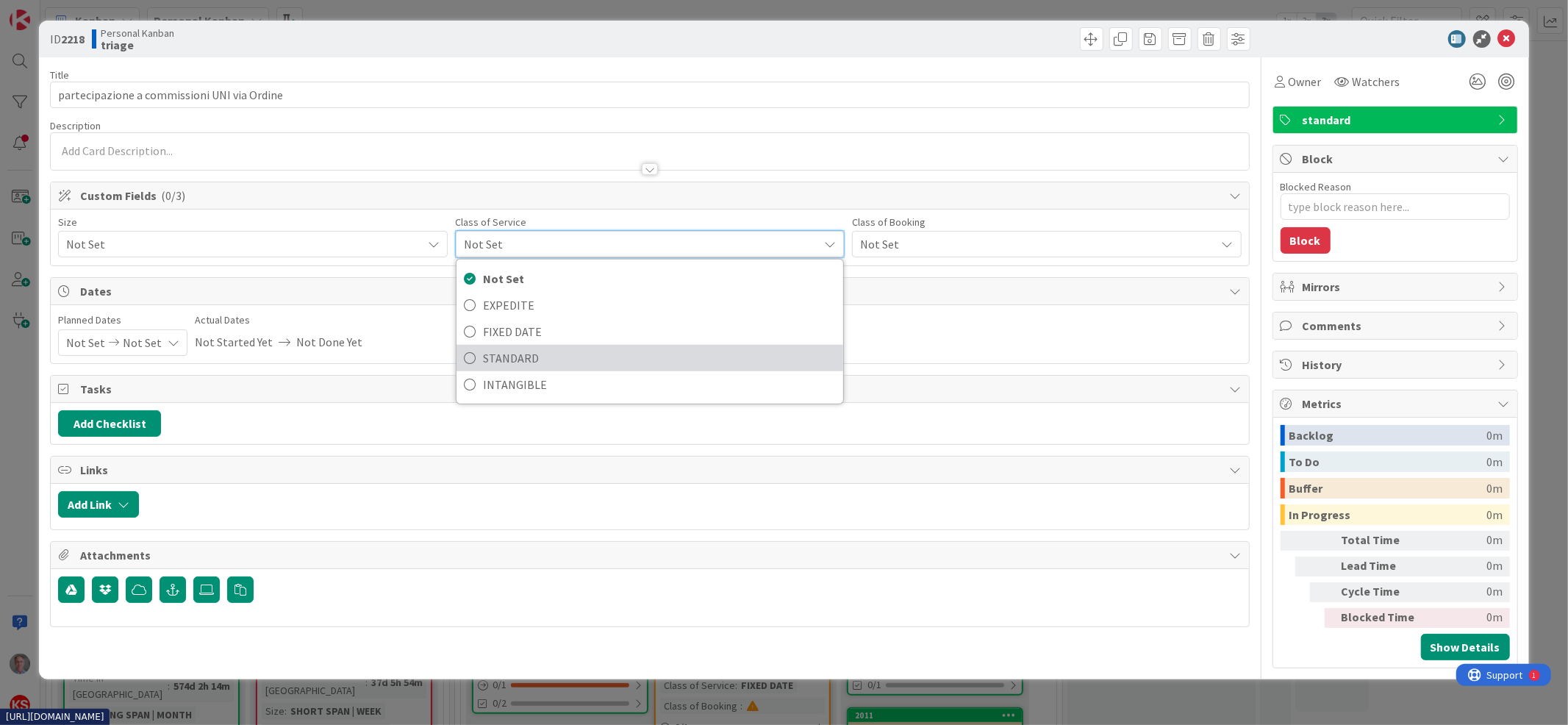
click at [532, 359] on span "STANDARD" at bounding box center [659, 358] width 353 height 22
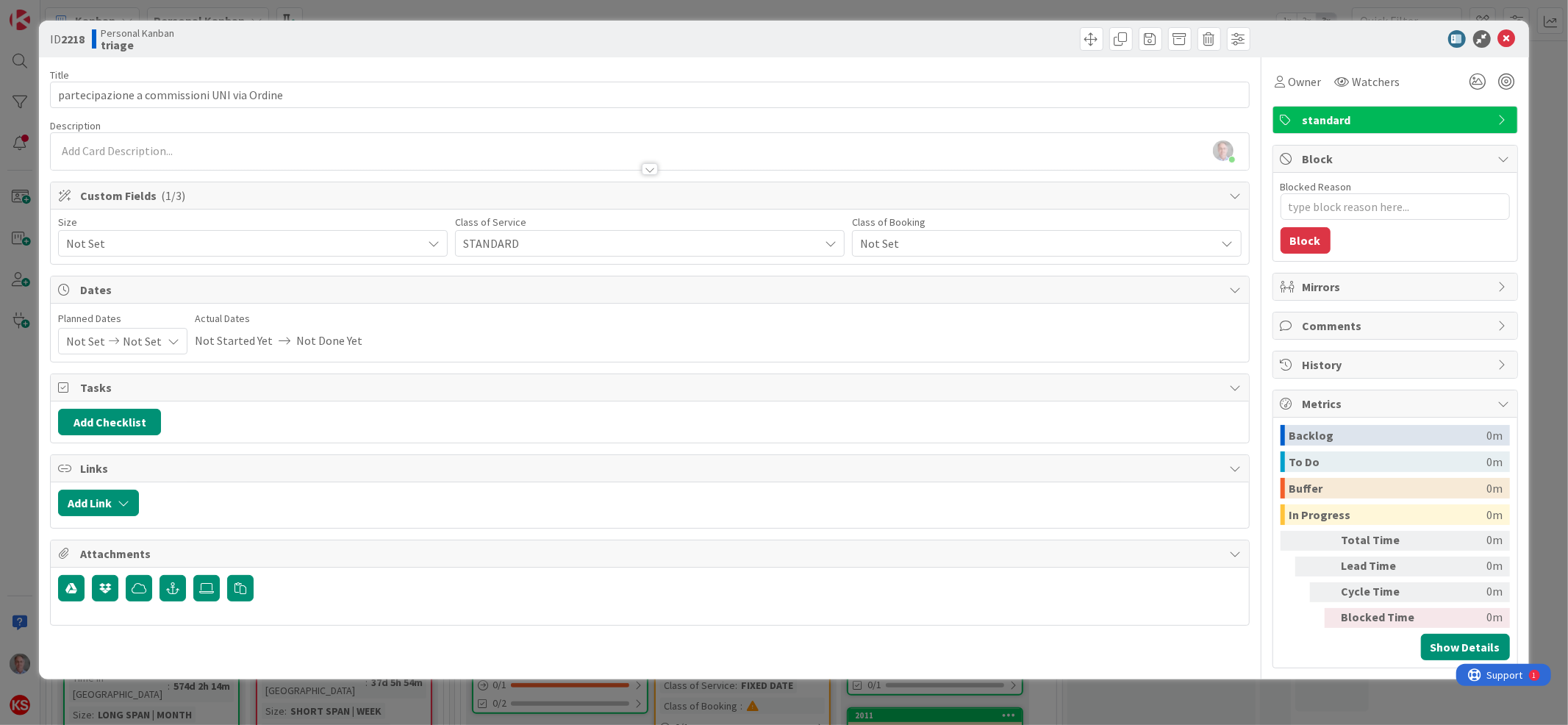
click at [874, 244] on span "Not Set" at bounding box center [1034, 243] width 348 height 20
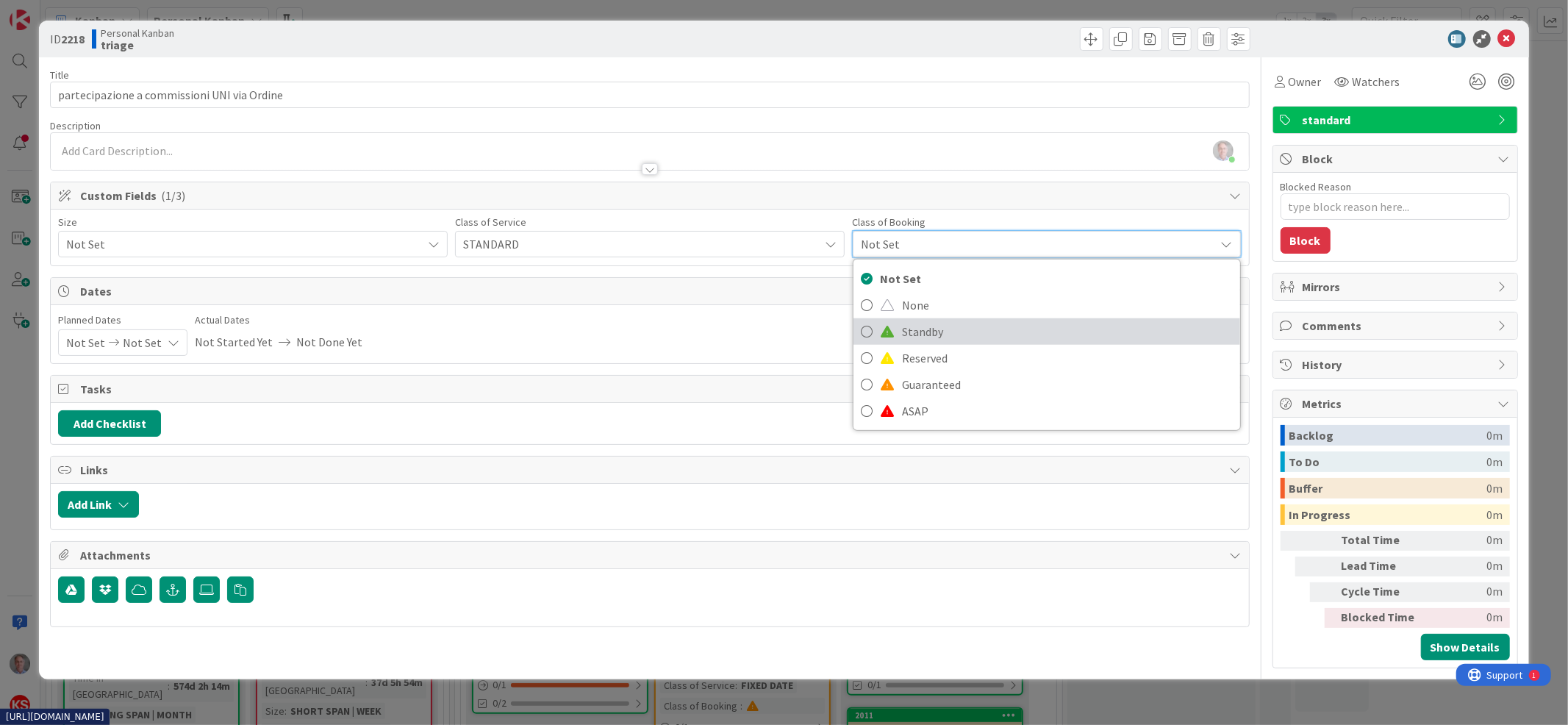
click at [894, 333] on span at bounding box center [887, 331] width 15 height 11
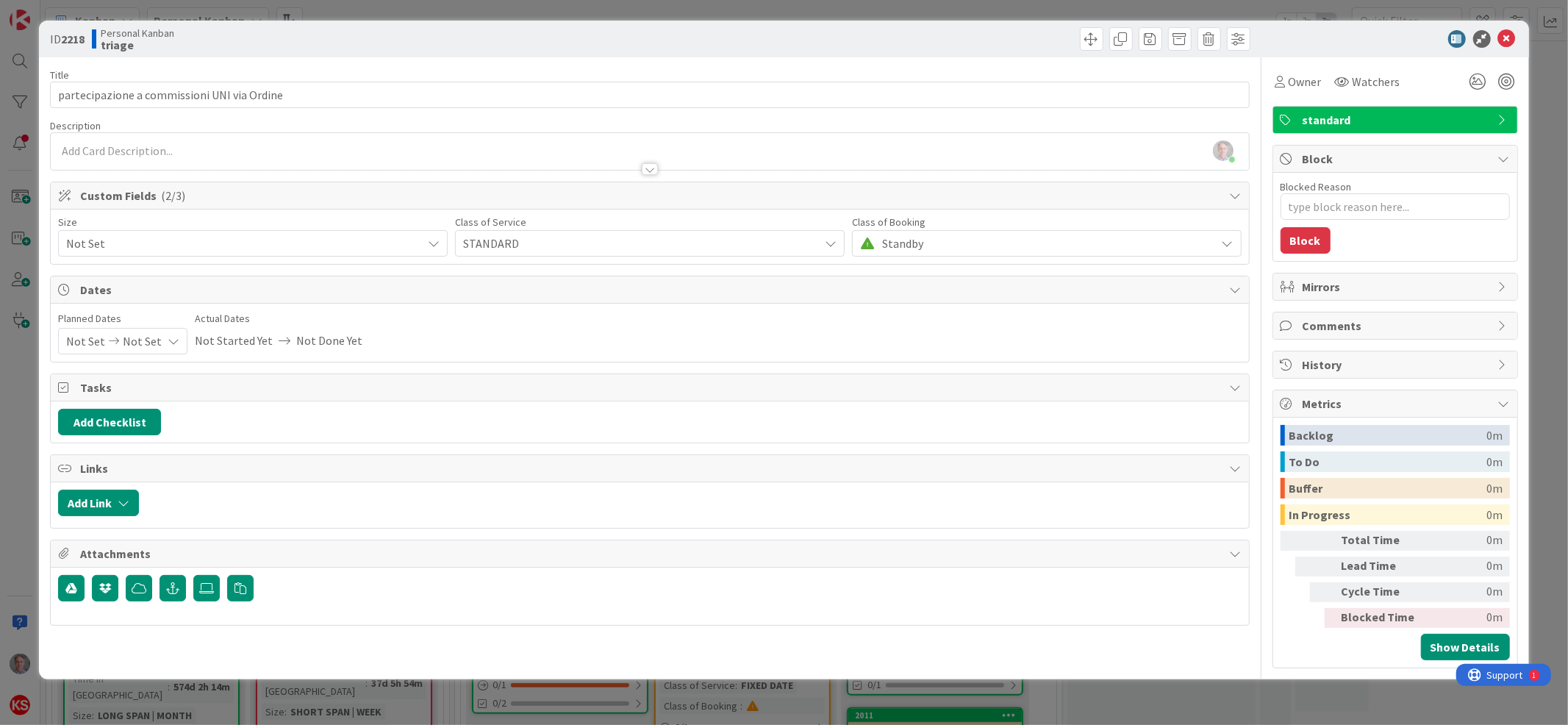
click at [276, 239] on span "Not Set" at bounding box center [239, 243] width 348 height 20
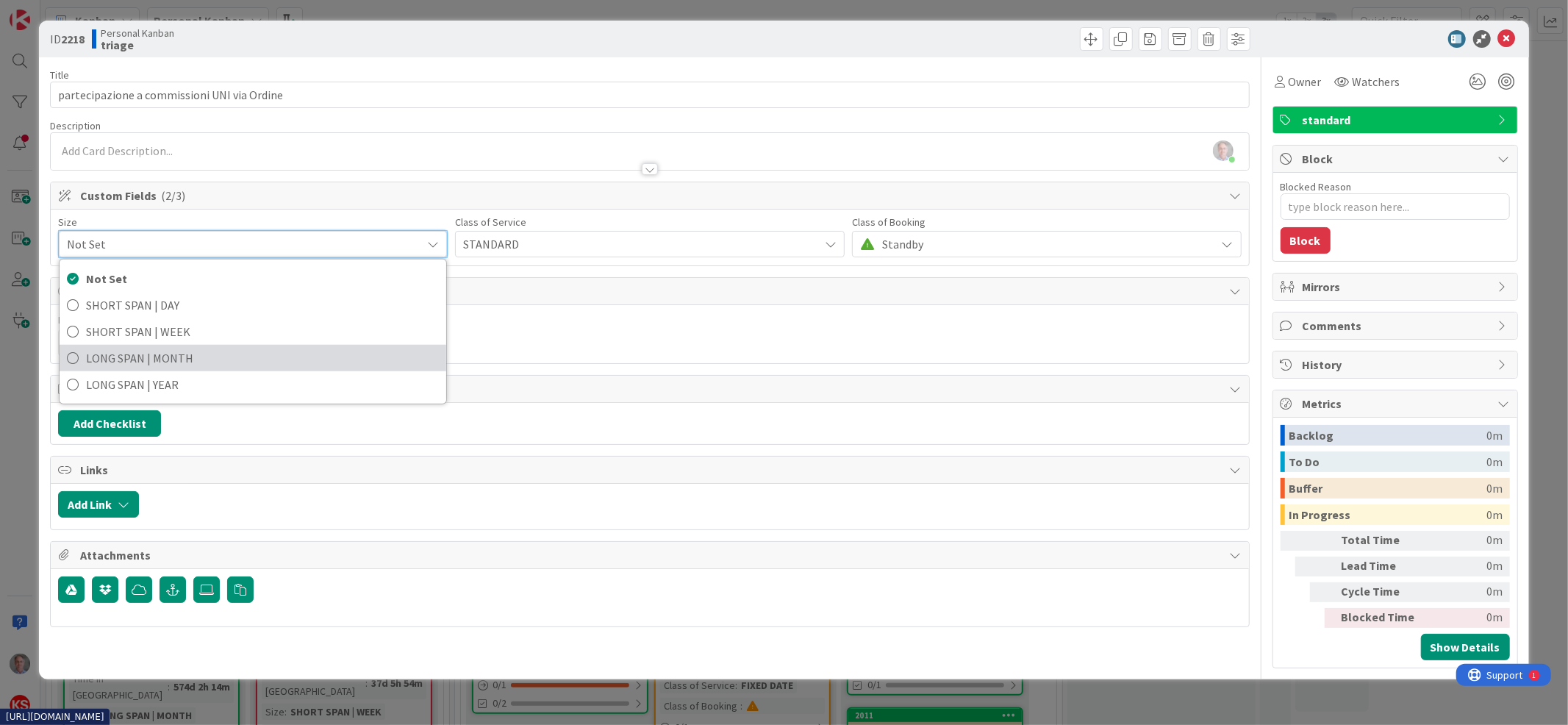
click at [245, 361] on span "LONG SPAN | MONTH" at bounding box center [262, 358] width 353 height 22
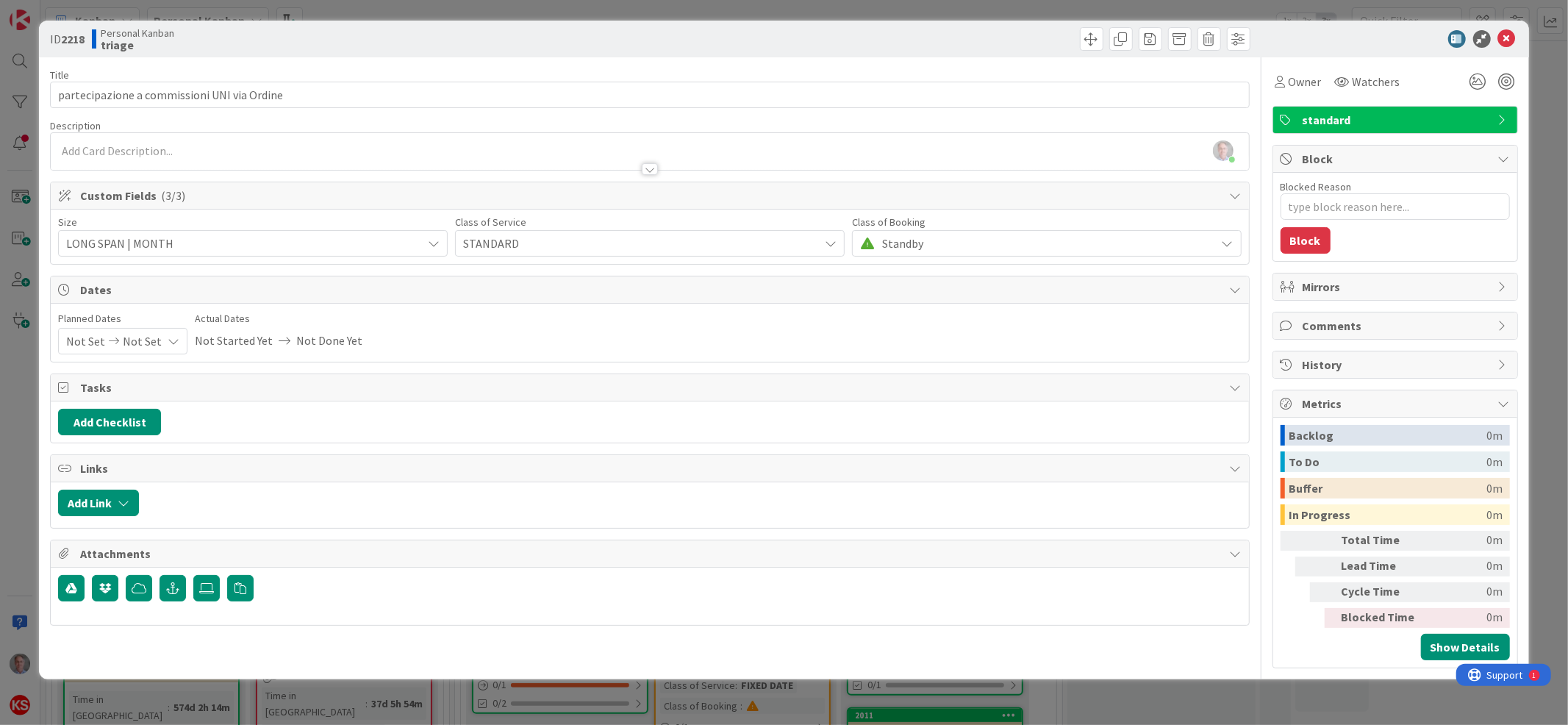
type textarea "x"
click at [1506, 43] on icon at bounding box center [1507, 39] width 18 height 18
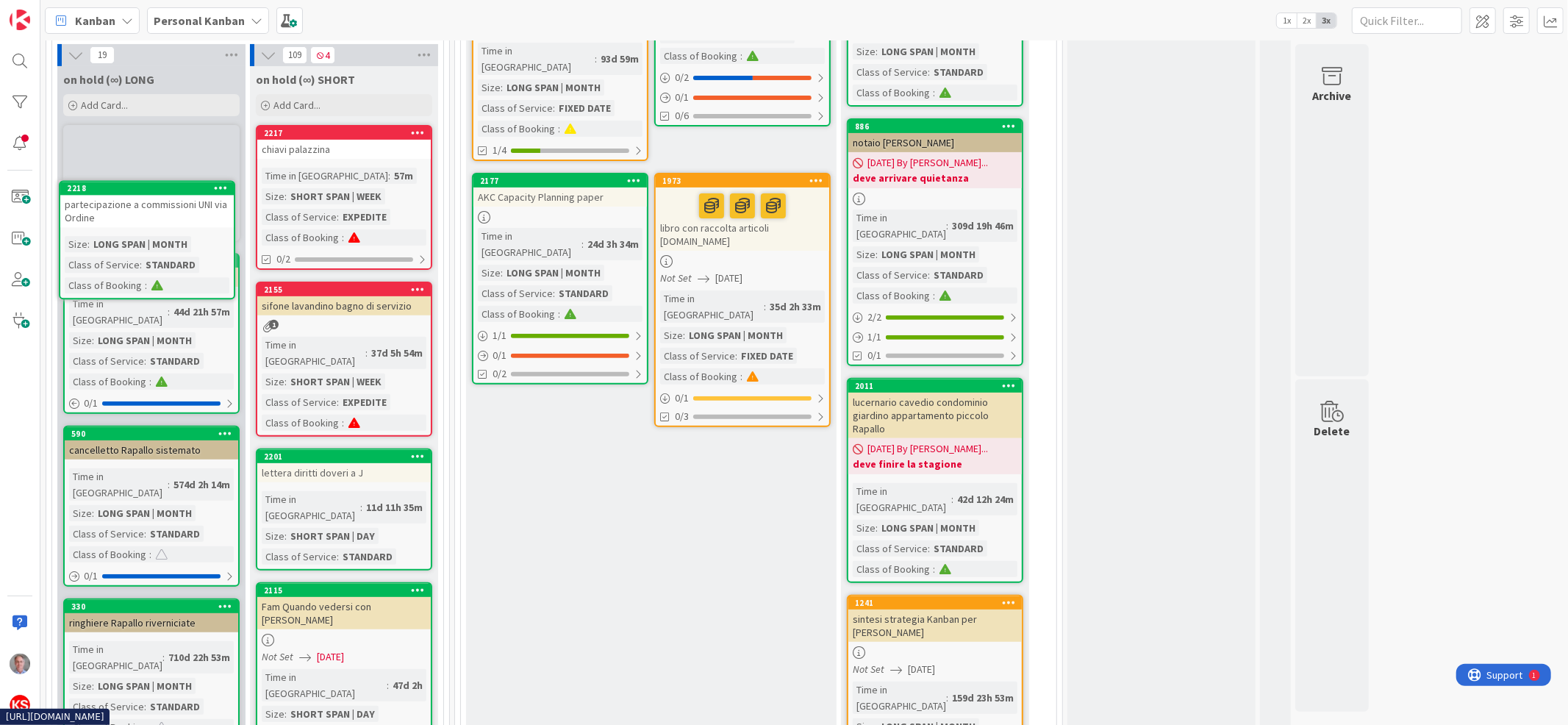
scroll to position [316, 0]
